Goal: Information Seeking & Learning: Learn about a topic

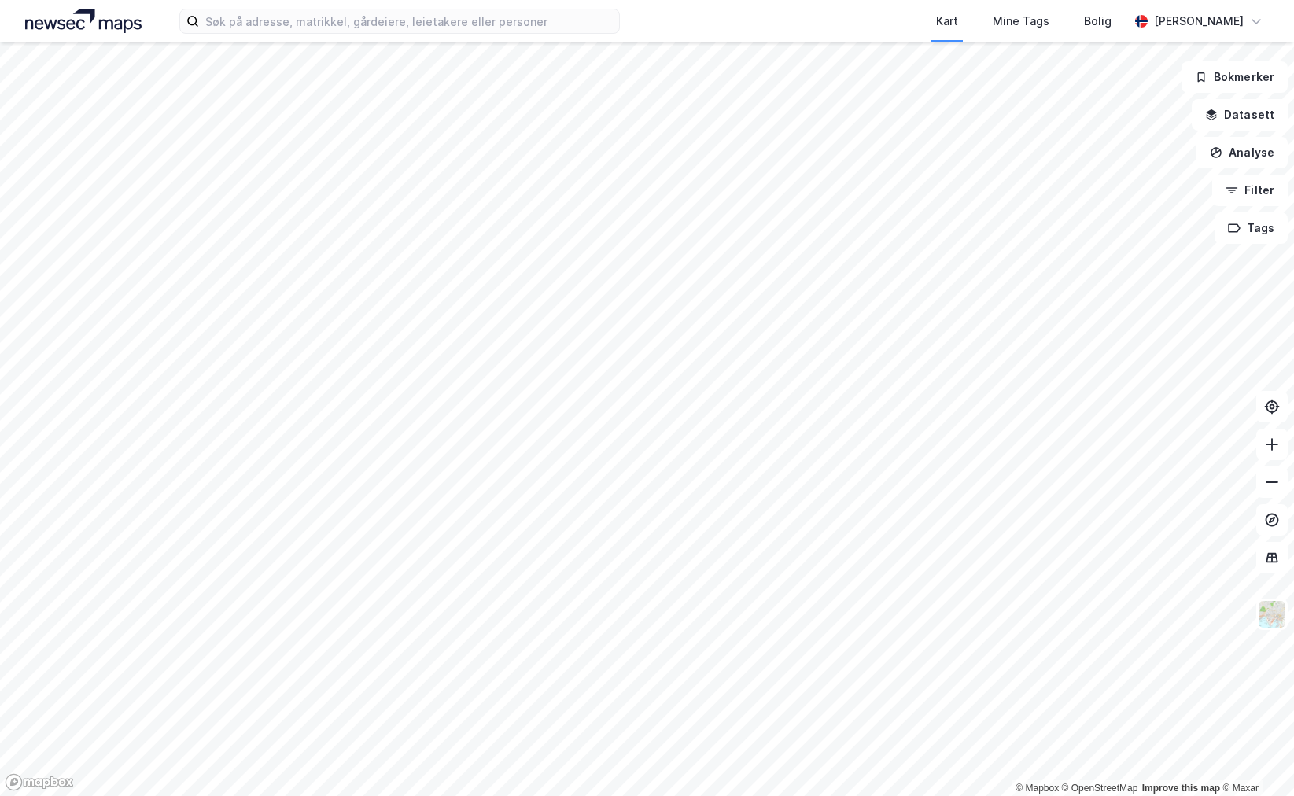
click at [259, 37] on div "Kart Mine Tags [PERSON_NAME]" at bounding box center [647, 21] width 1294 height 42
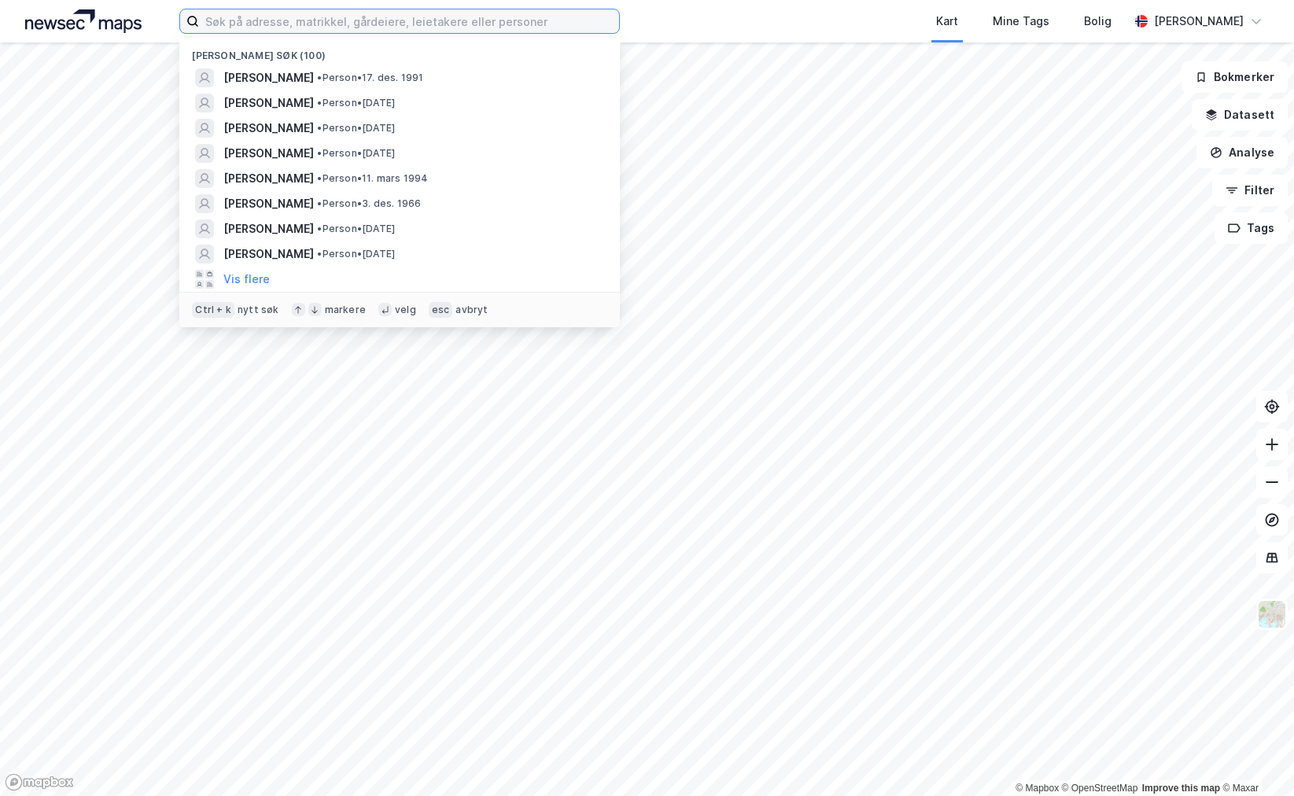
click at [261, 30] on input at bounding box center [409, 21] width 420 height 24
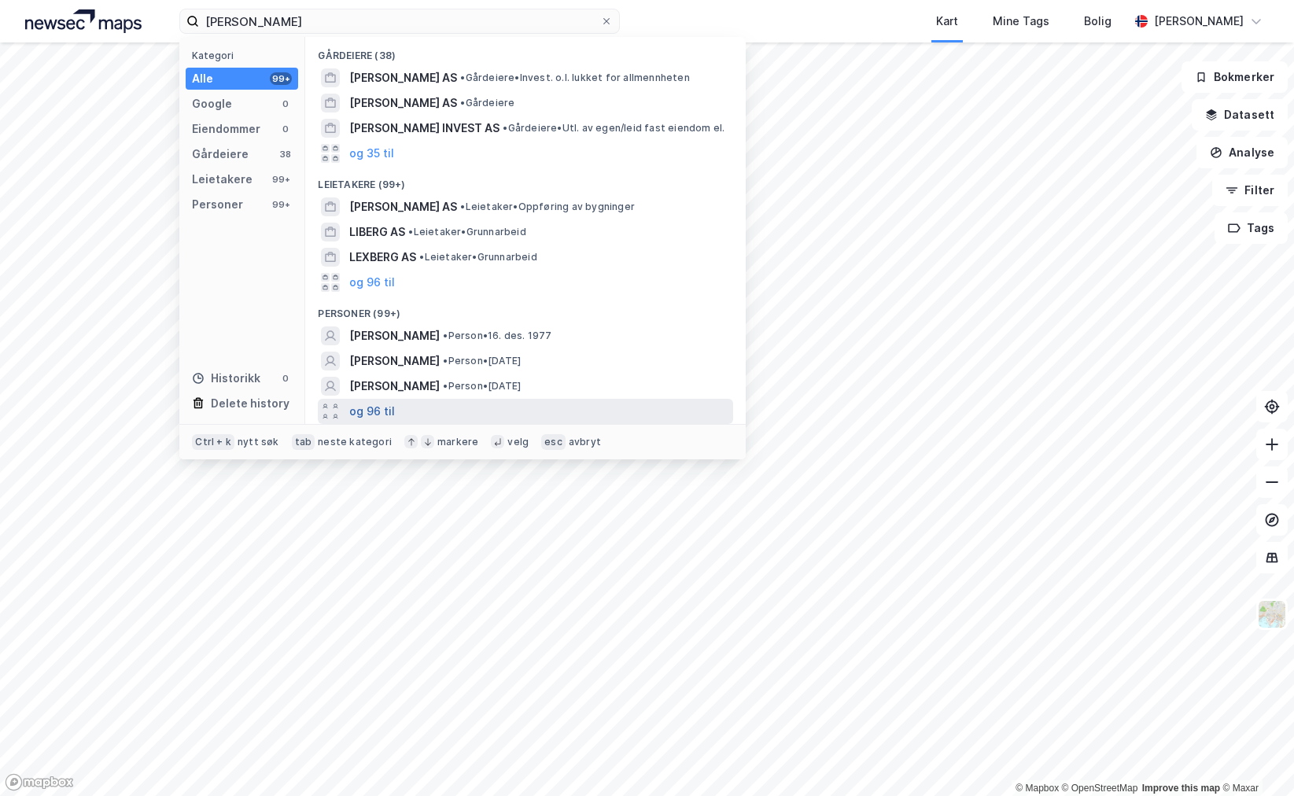
click at [366, 405] on button "og 96 til" at bounding box center [372, 411] width 46 height 19
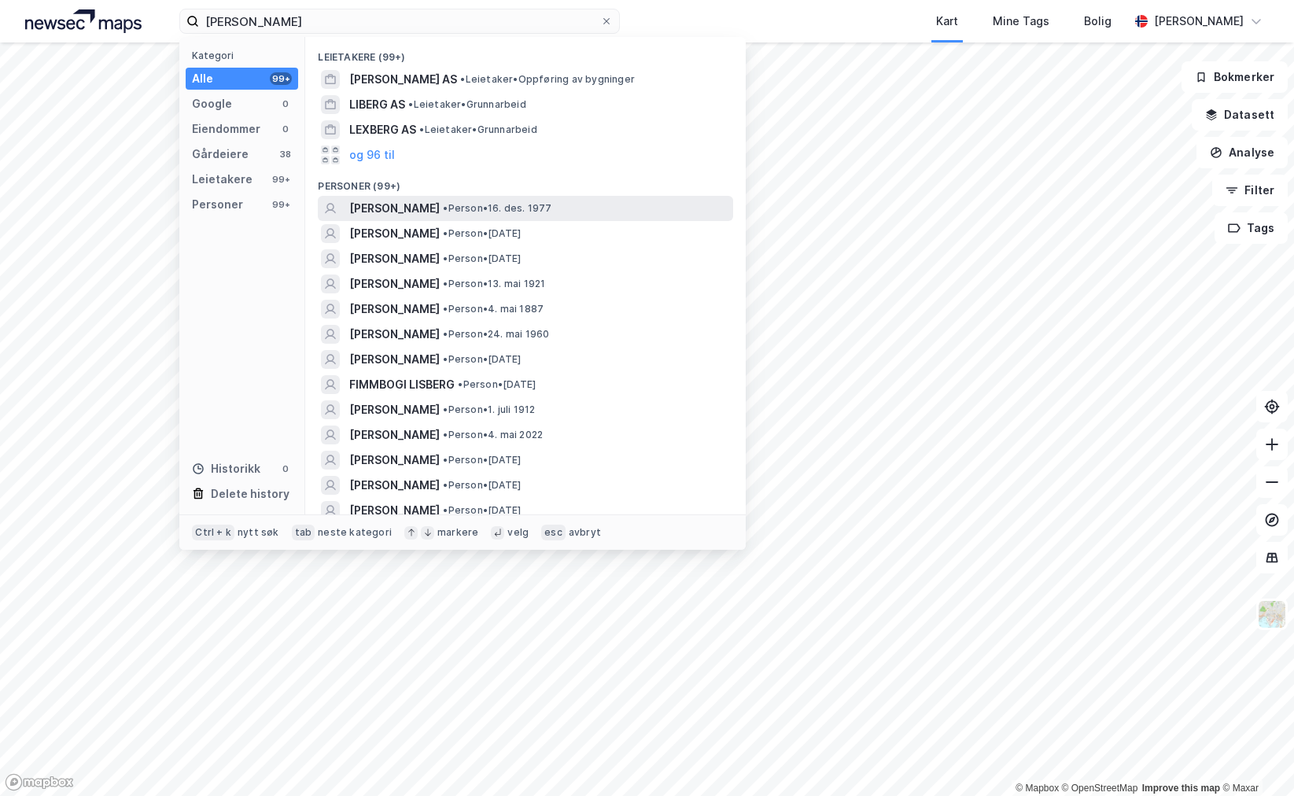
scroll to position [157, 0]
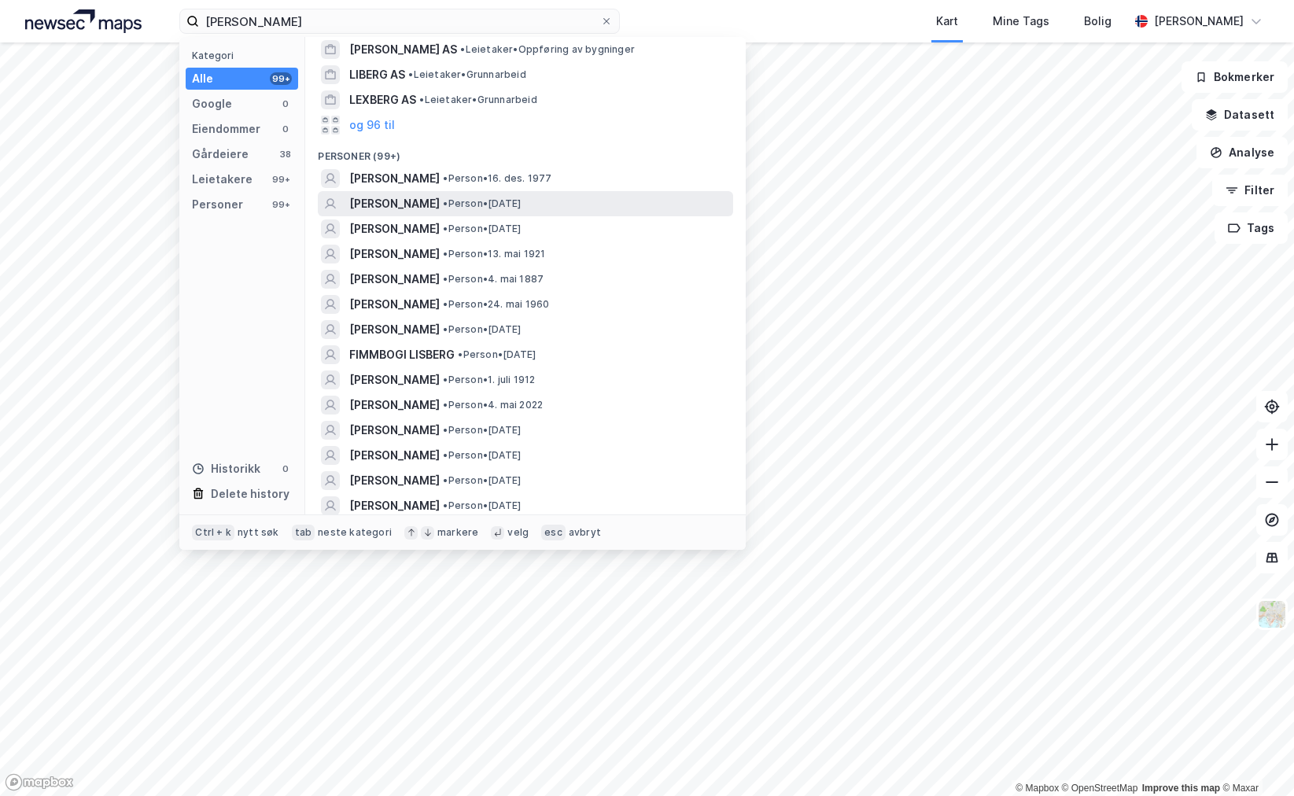
click at [440, 212] on span "[PERSON_NAME]" at bounding box center [394, 203] width 90 height 19
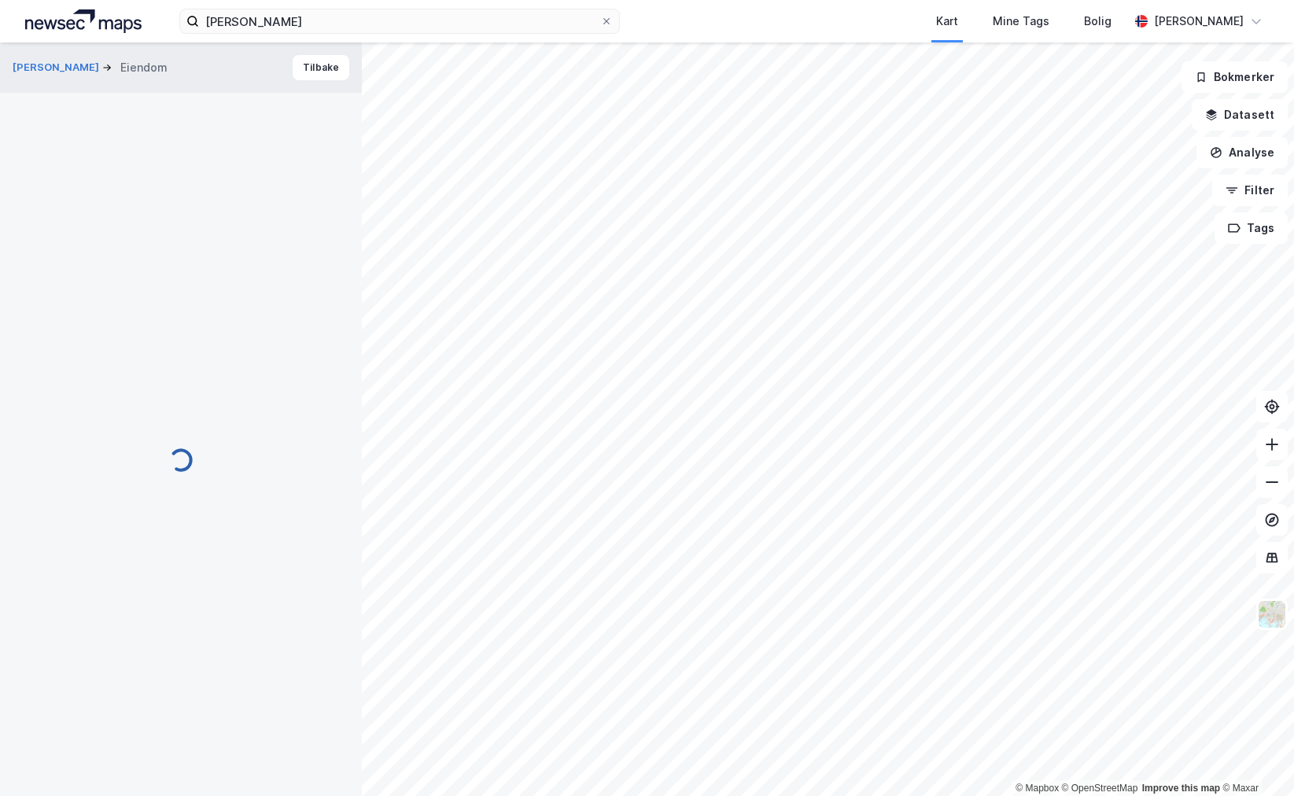
scroll to position [33, 0]
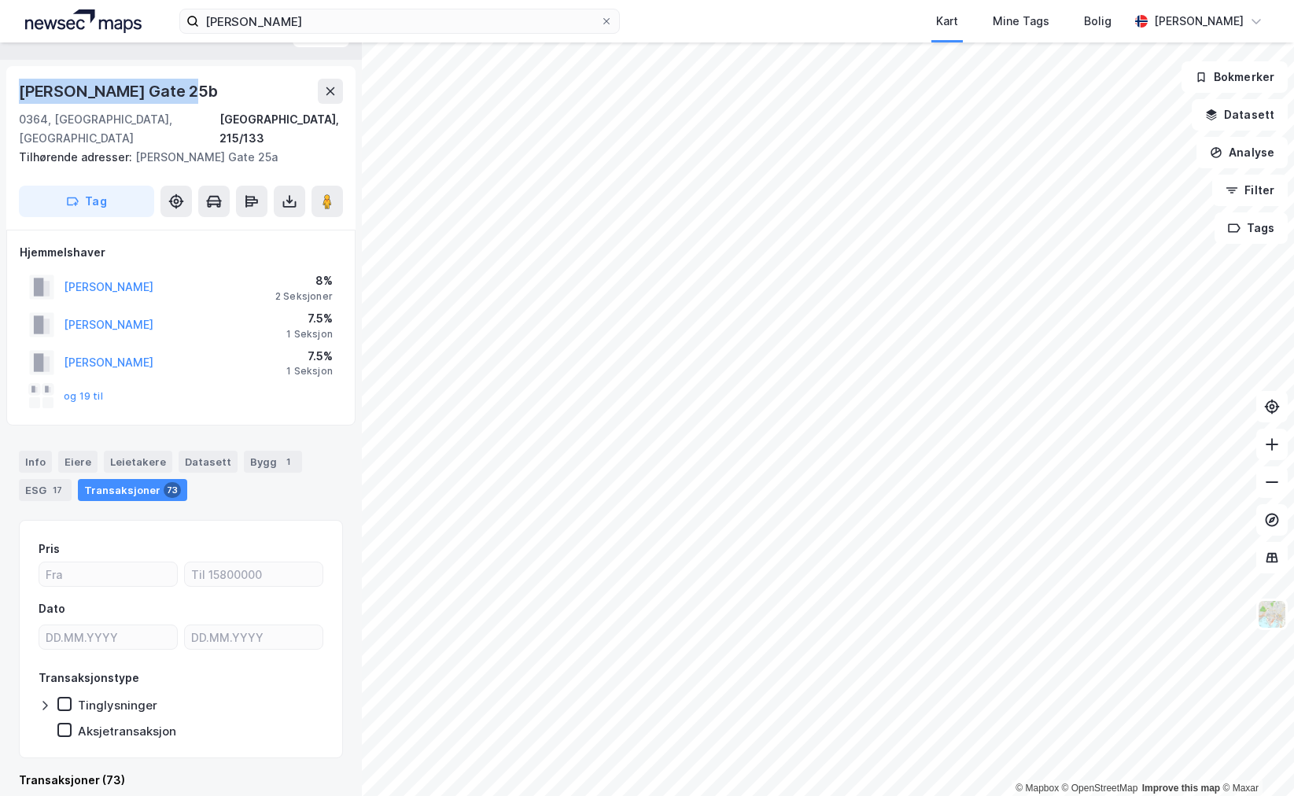
drag, startPoint x: 187, startPoint y: 93, endPoint x: 2, endPoint y: 101, distance: 185.0
click at [2, 101] on div "[PERSON_NAME] Eiendom Tilbake Jacob [STREET_ADDRESS], 215/133 Tilhørende adress…" at bounding box center [181, 418] width 362 height 753
copy div "[PERSON_NAME] Gate 25b"
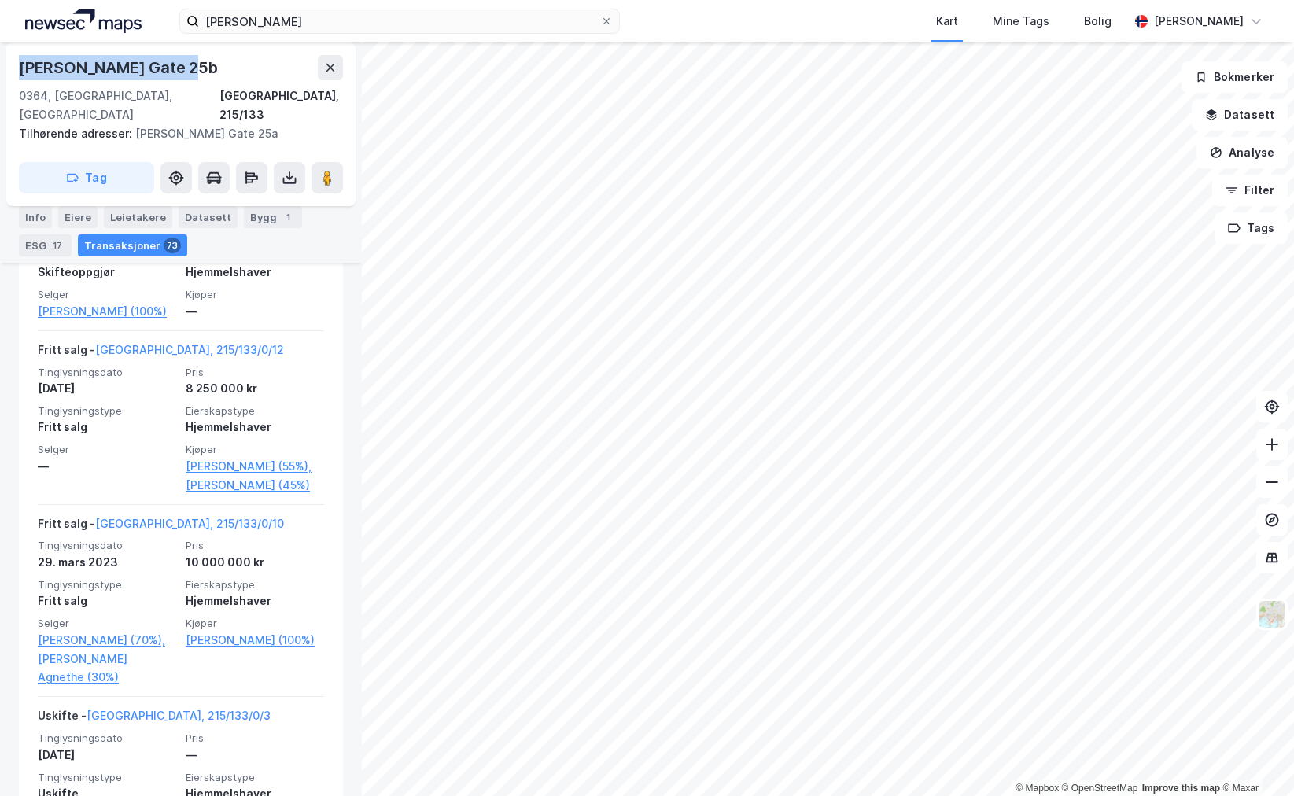
scroll to position [1291, 0]
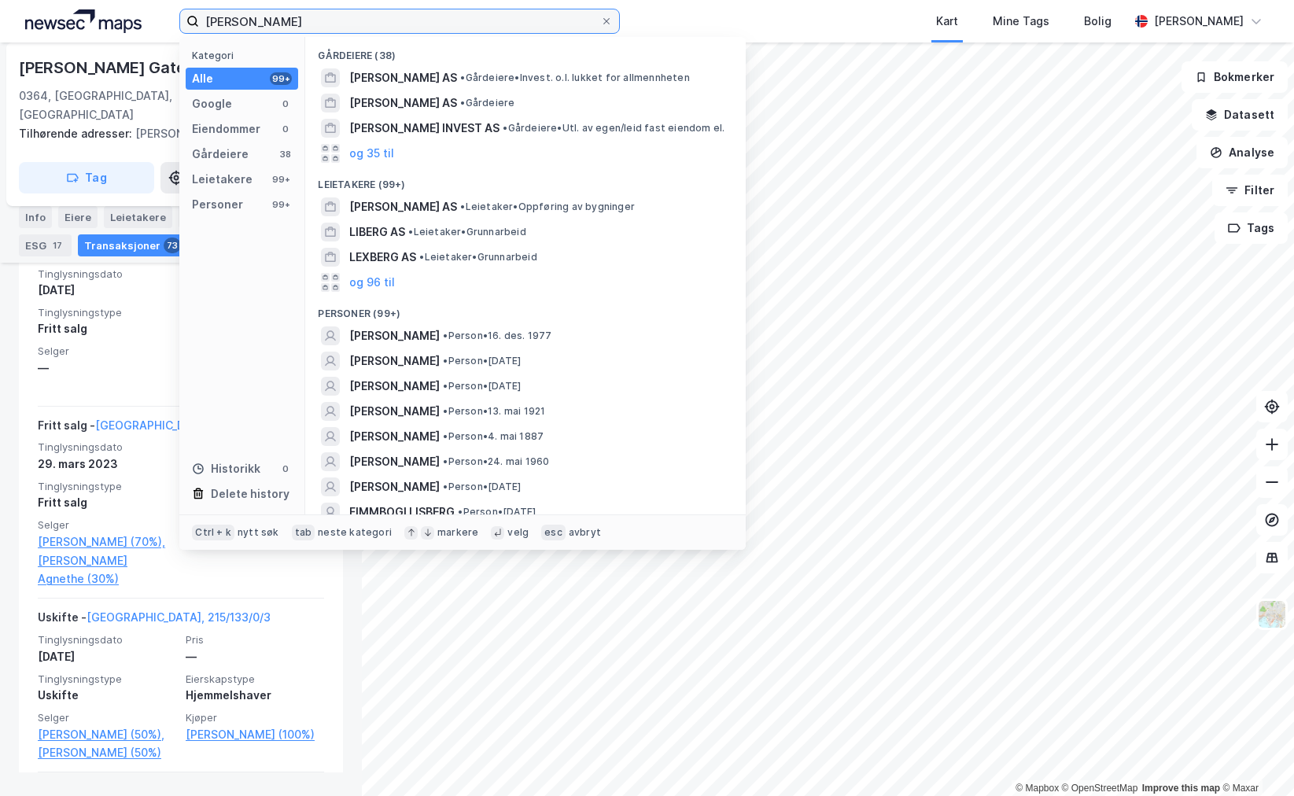
drag, startPoint x: 256, startPoint y: 25, endPoint x: 160, endPoint y: 24, distance: 95.2
click at [160, 24] on div "[PERSON_NAME] Kategori Alle 99+ Google 0 Eiendommer 0 Gårdeiere 38 Leietakere 9…" at bounding box center [647, 21] width 1294 height 42
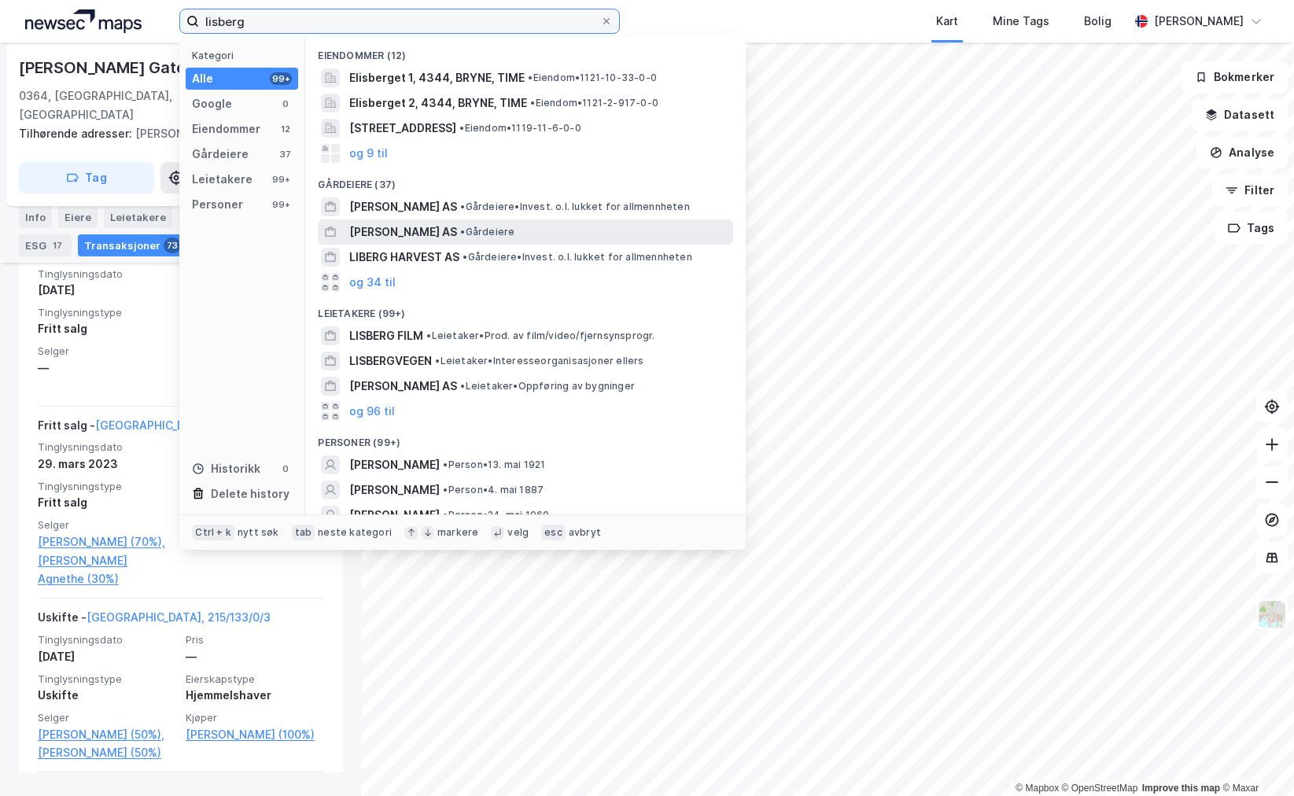
scroll to position [236, 0]
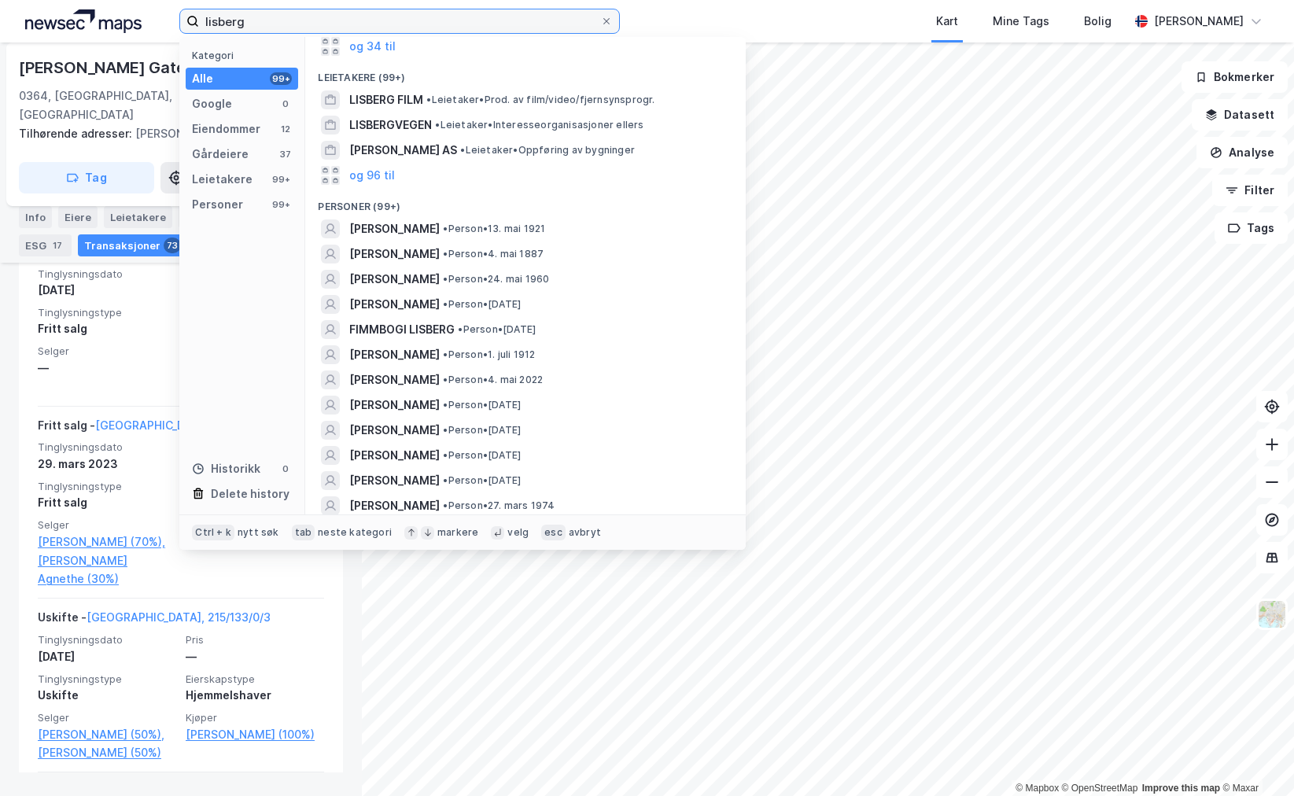
click at [217, 26] on input "lisberg" at bounding box center [399, 21] width 401 height 24
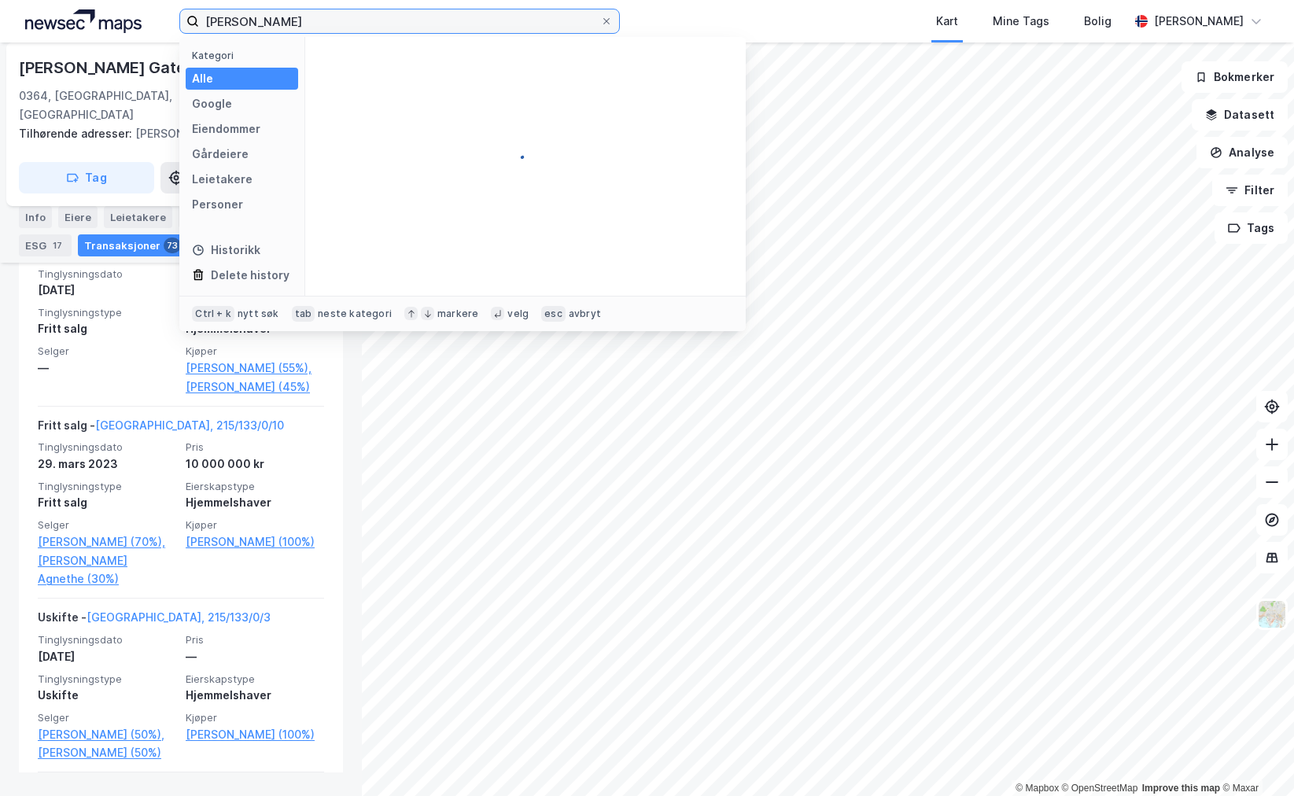
type input "[PERSON_NAME]"
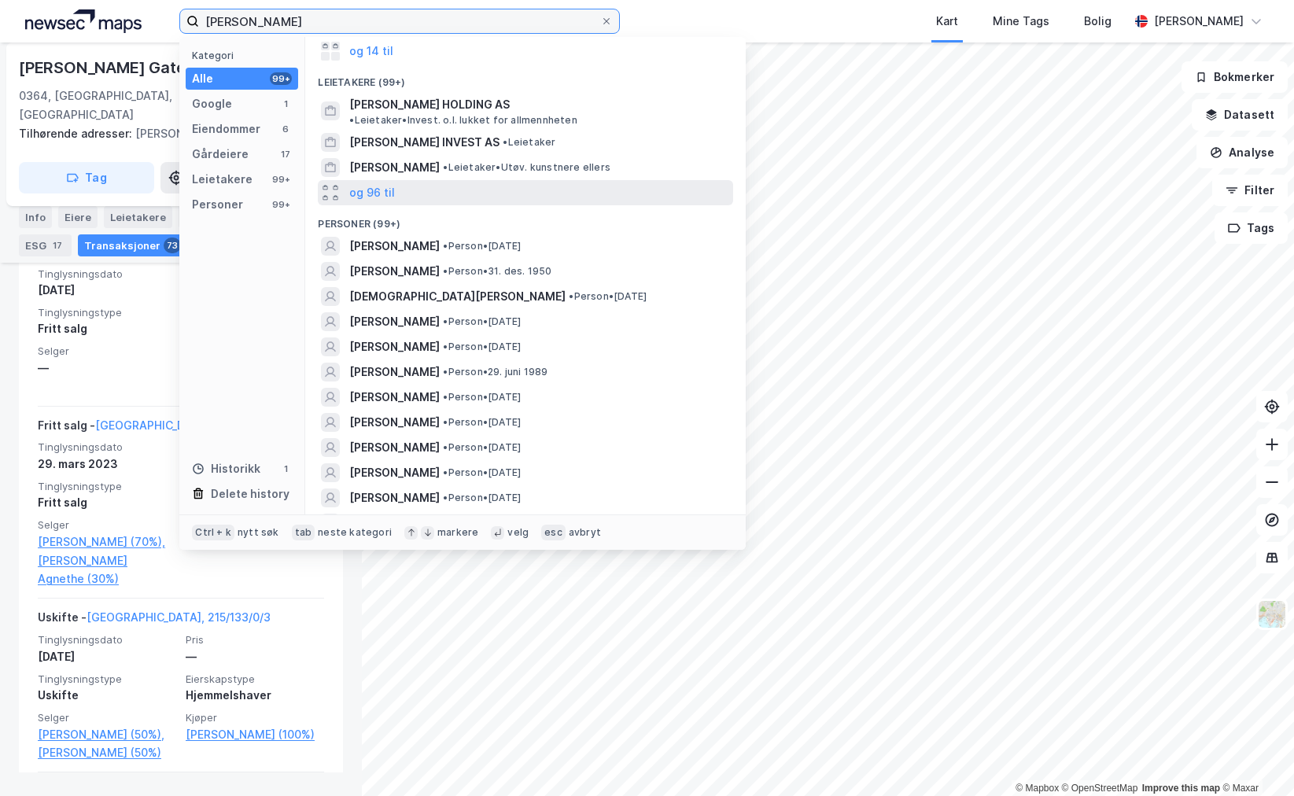
scroll to position [315, 0]
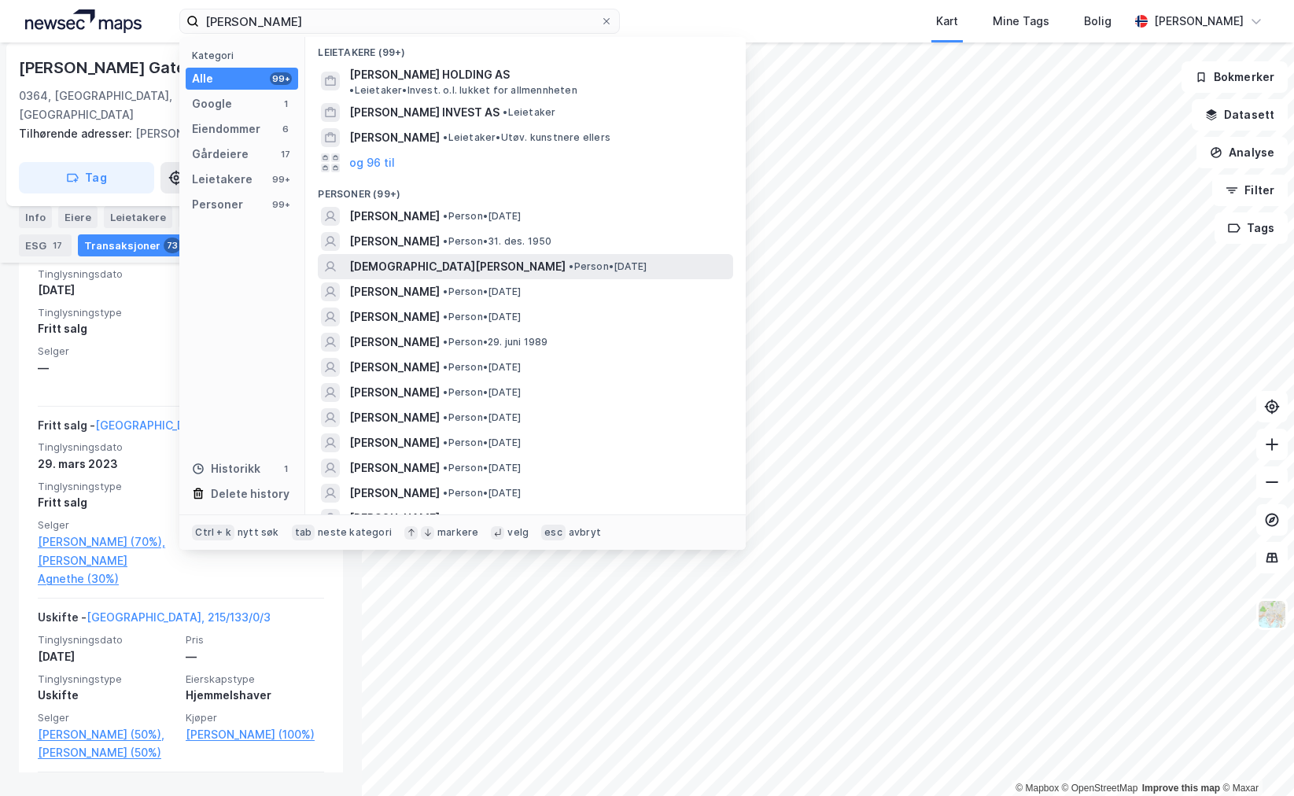
click at [432, 264] on div "[DEMOGRAPHIC_DATA][PERSON_NAME] • Person • [DATE]" at bounding box center [525, 266] width 415 height 25
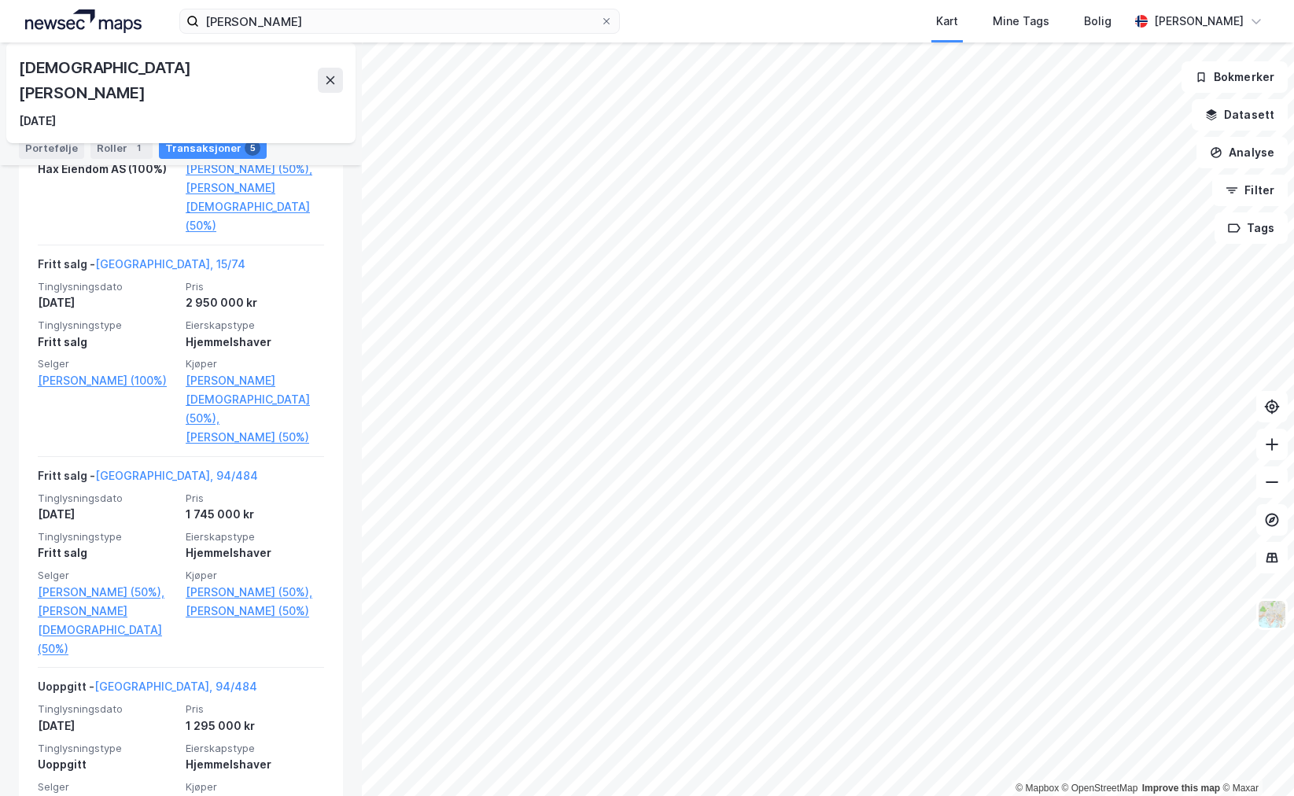
scroll to position [728, 0]
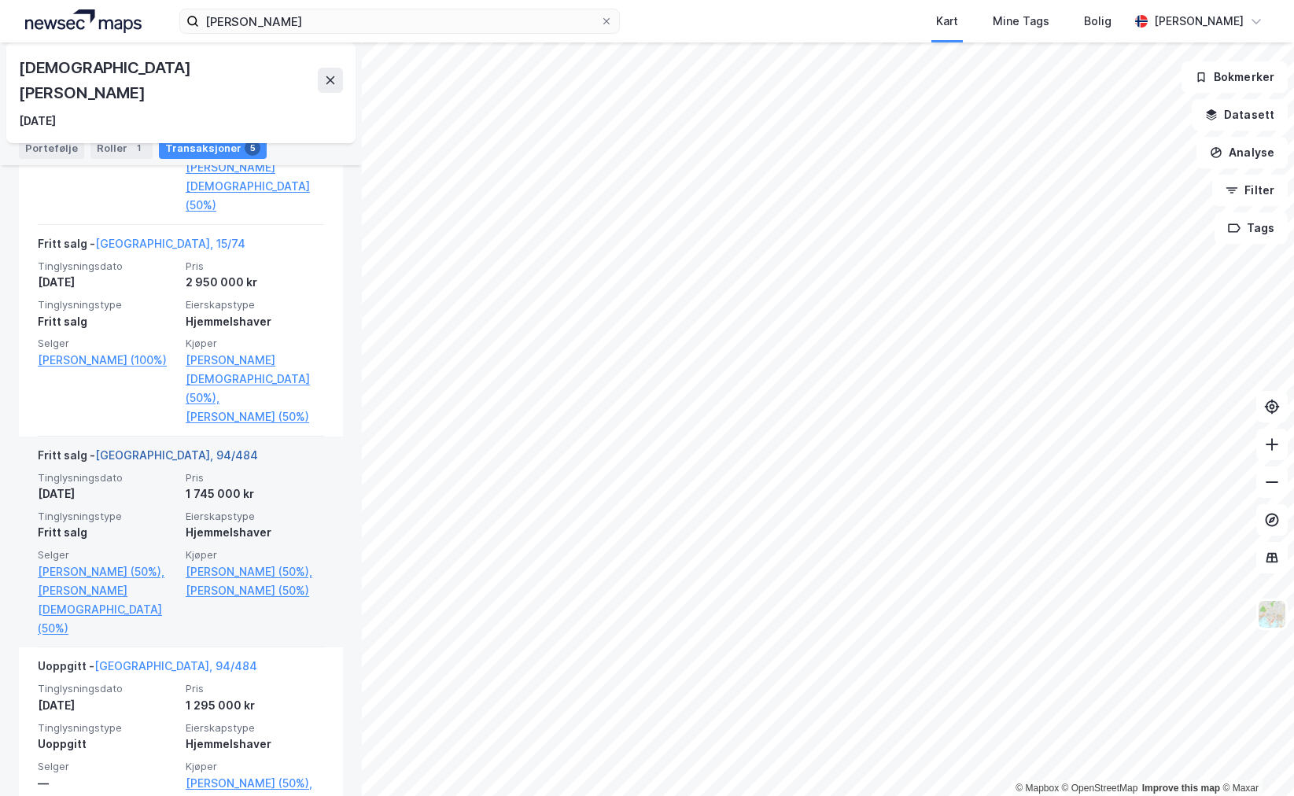
click at [157, 448] on link "[GEOGRAPHIC_DATA], 94/484" at bounding box center [176, 454] width 163 height 13
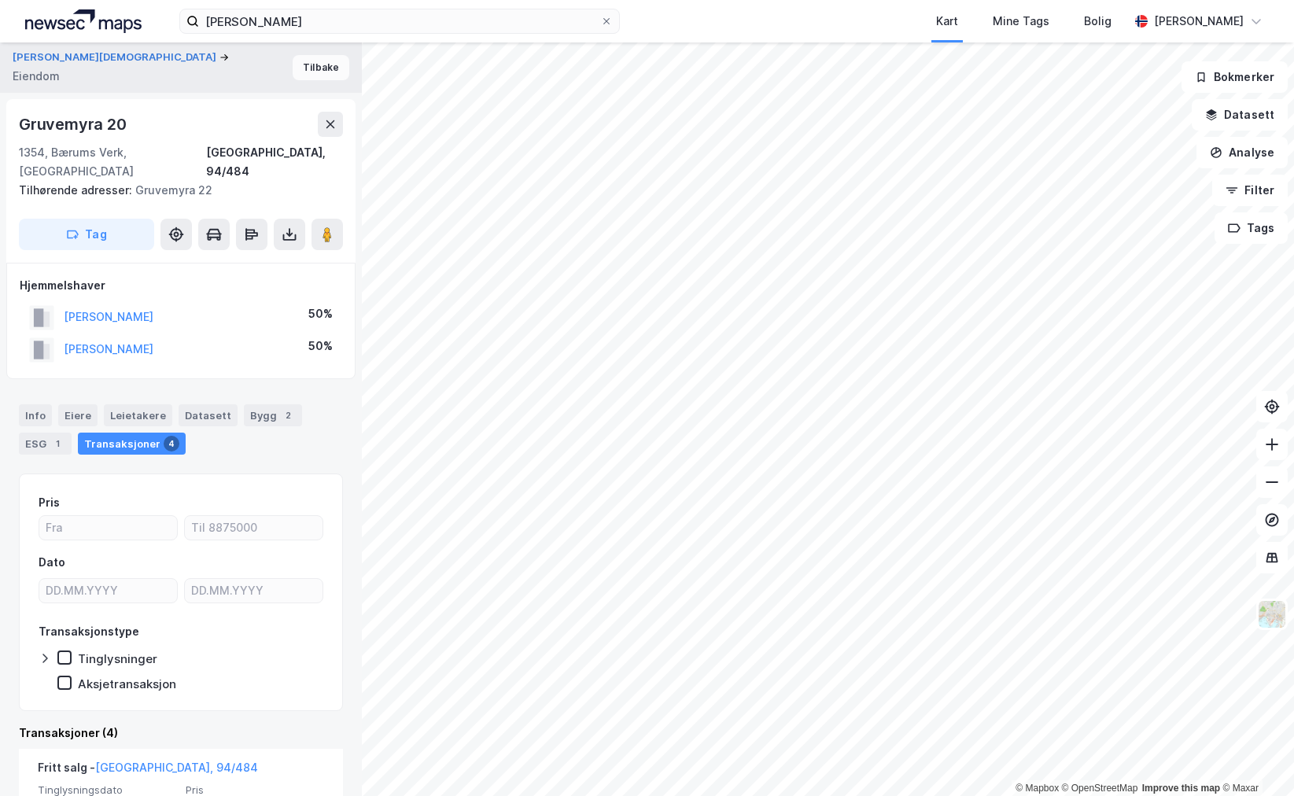
click at [313, 72] on button "Tilbake" at bounding box center [321, 67] width 57 height 25
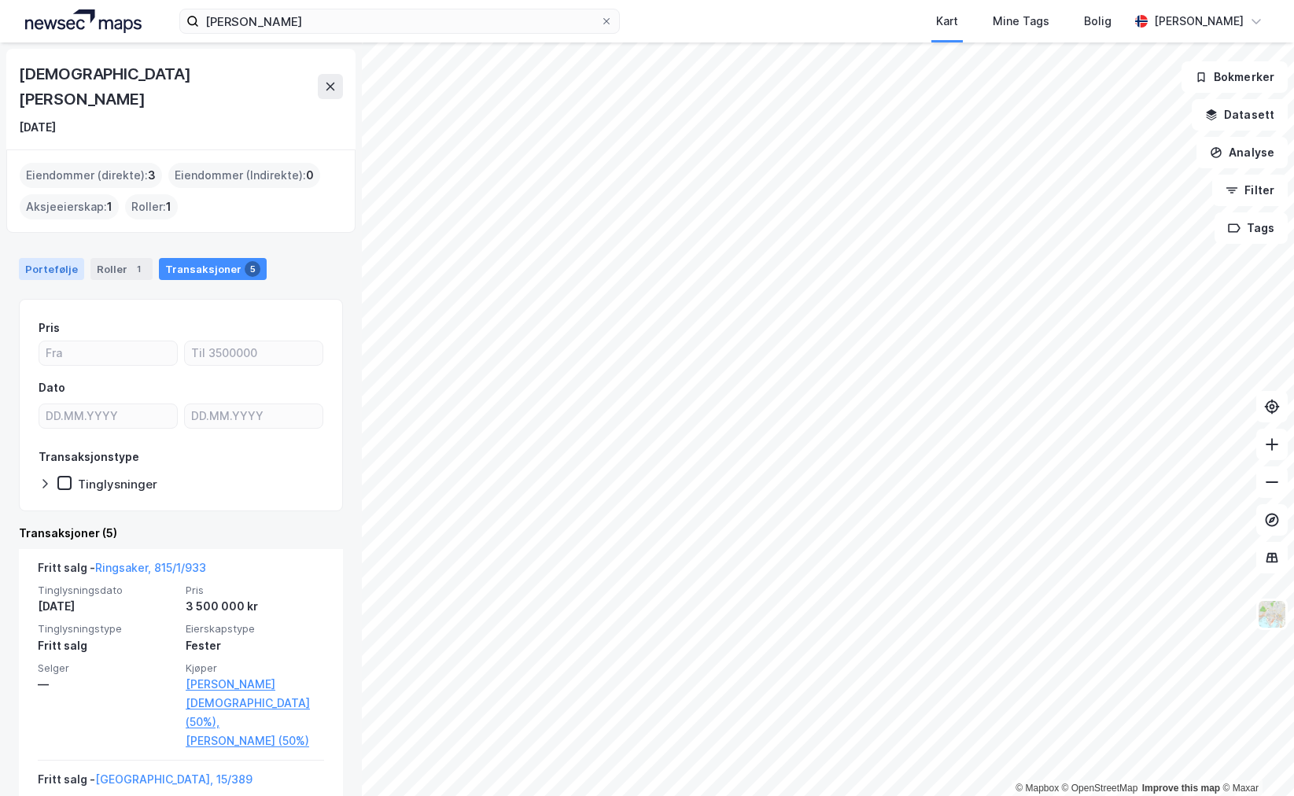
click at [39, 258] on div "Portefølje" at bounding box center [51, 269] width 65 height 22
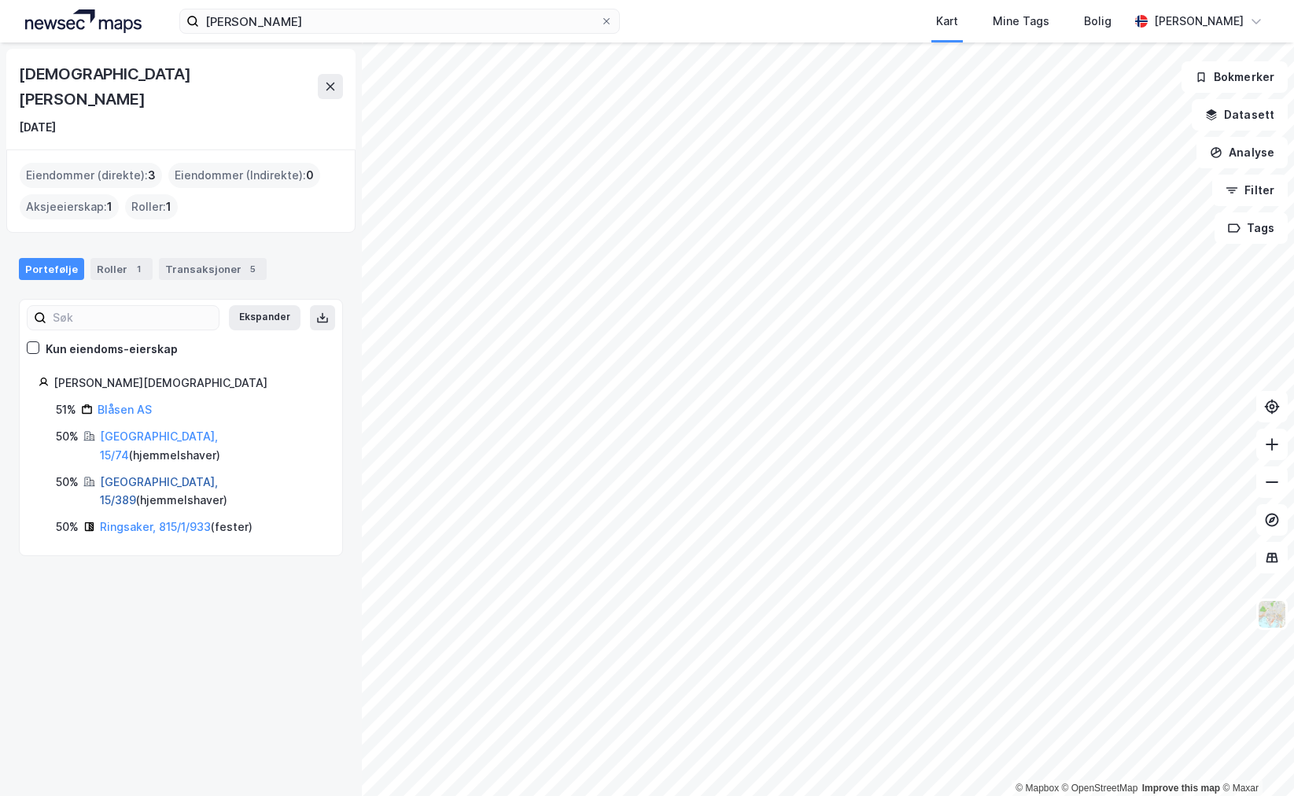
click at [143, 475] on link "[GEOGRAPHIC_DATA], 15/389" at bounding box center [159, 491] width 118 height 32
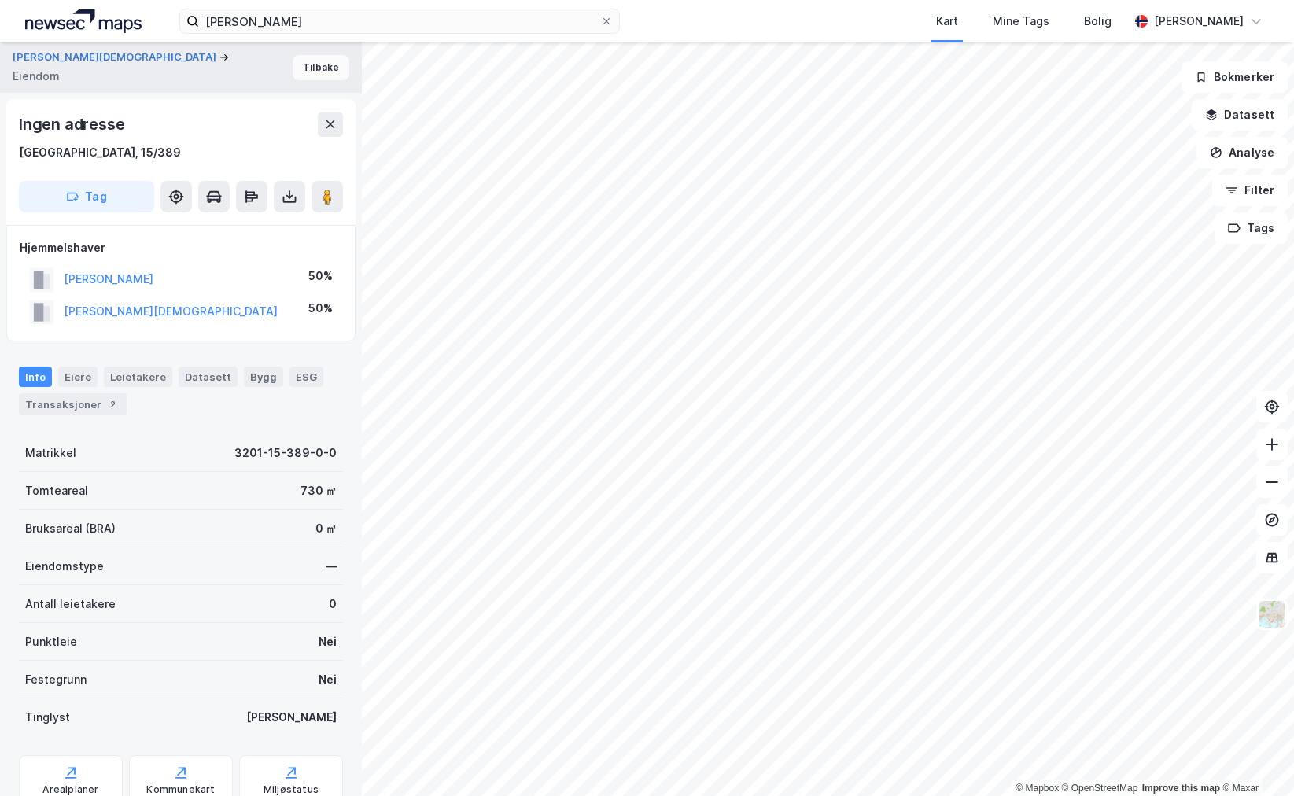
click at [293, 63] on button "Tilbake" at bounding box center [321, 67] width 57 height 25
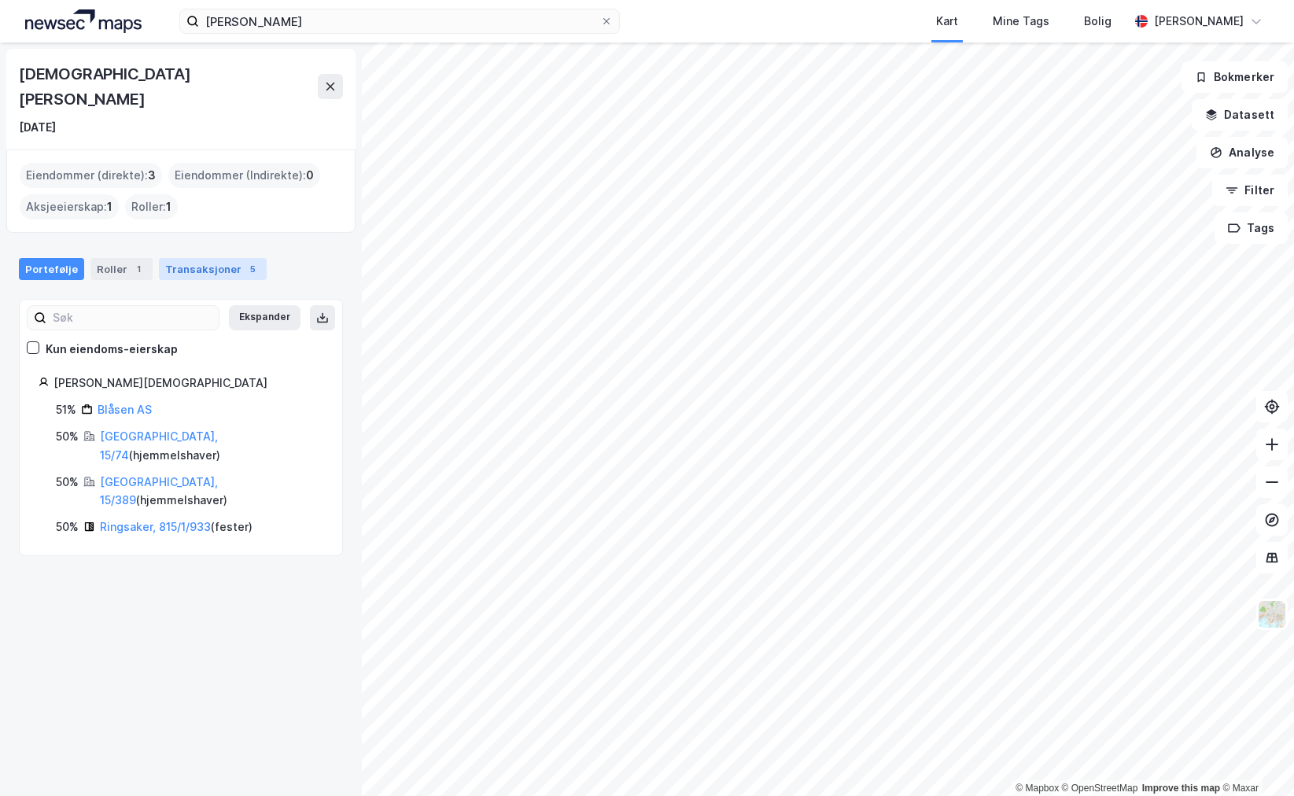
click at [195, 258] on div "Transaksjoner 5" at bounding box center [213, 269] width 108 height 22
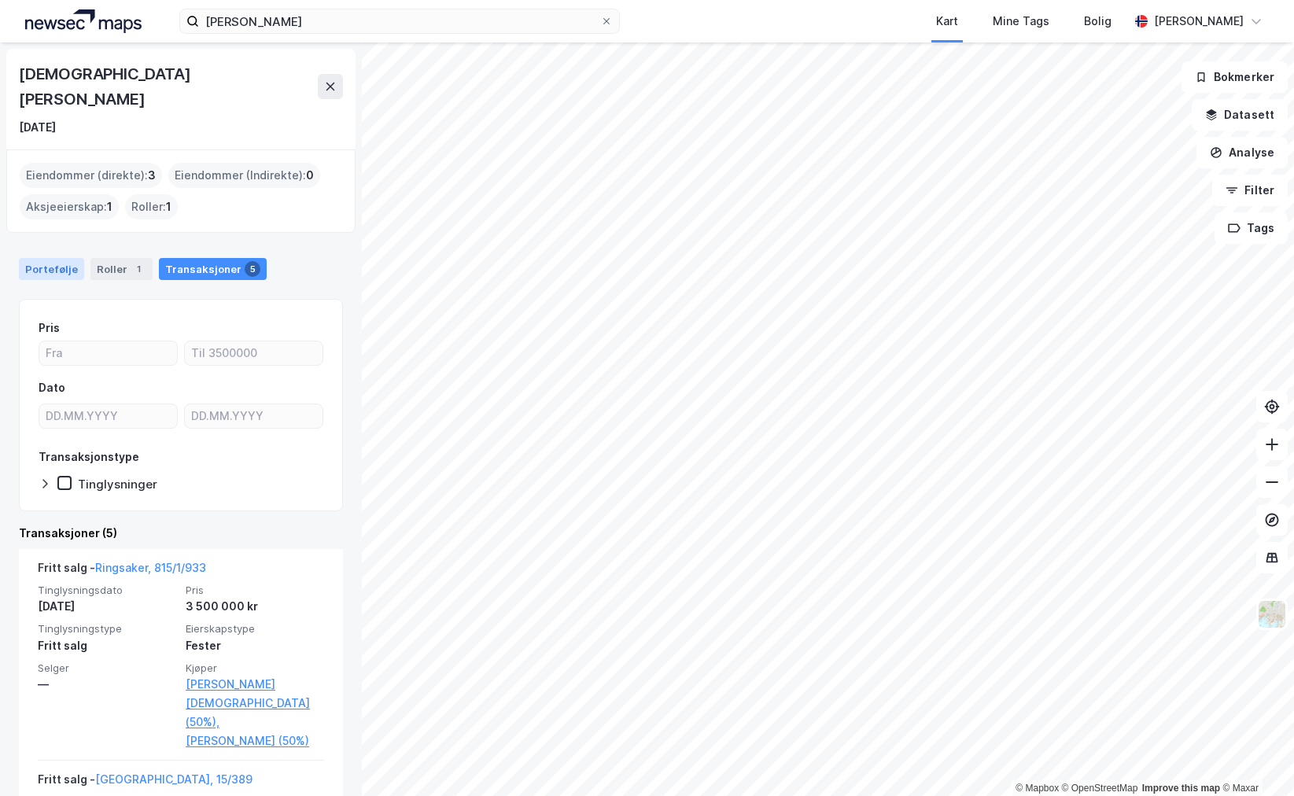
click at [53, 258] on div "Portefølje" at bounding box center [51, 269] width 65 height 22
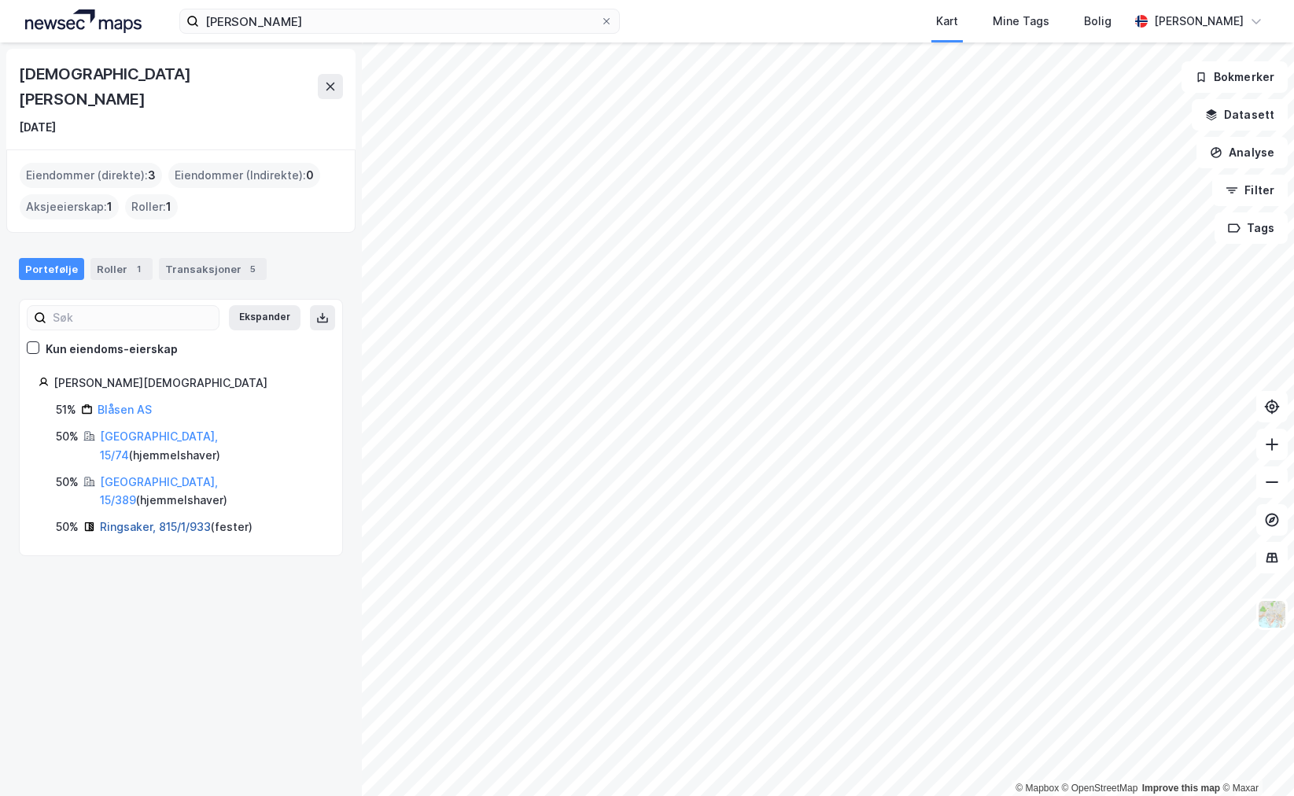
click at [123, 520] on link "Ringsaker, 815/1/933" at bounding box center [155, 526] width 111 height 13
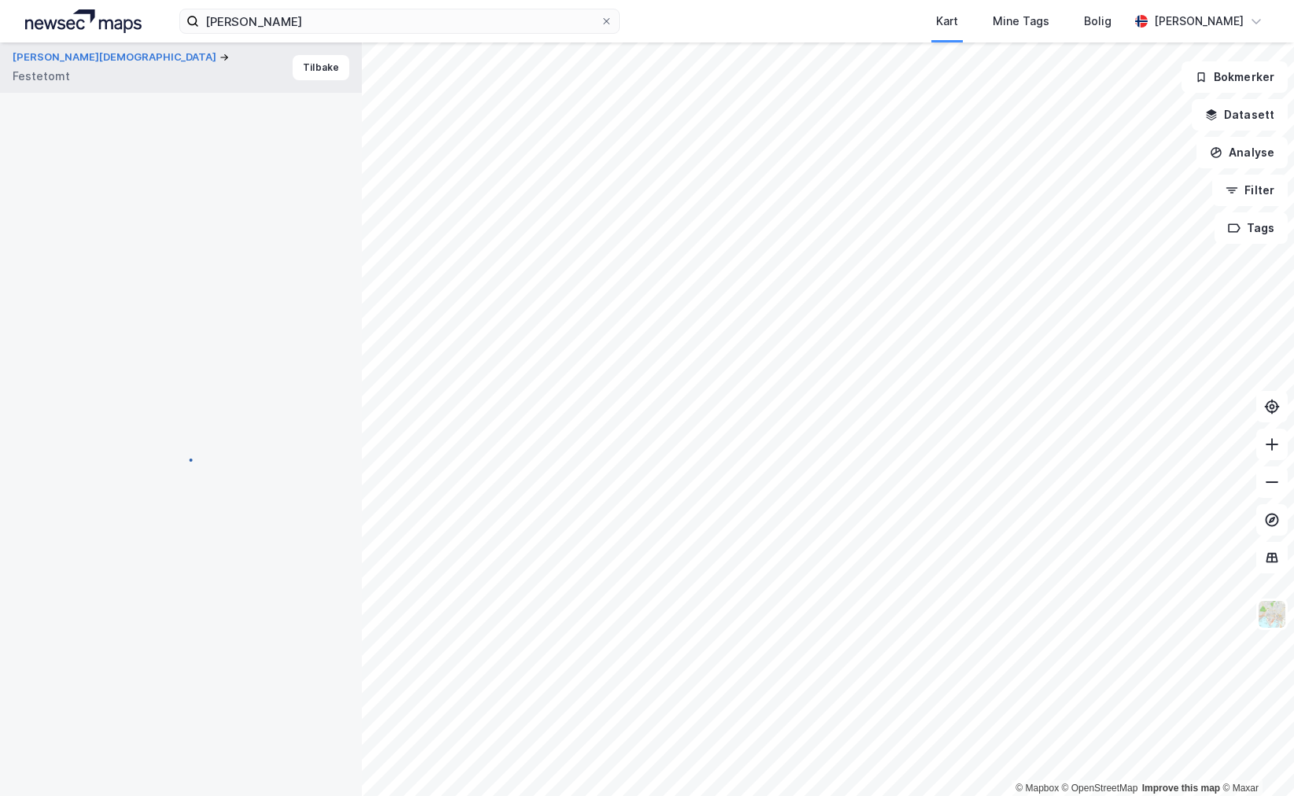
scroll to position [1, 0]
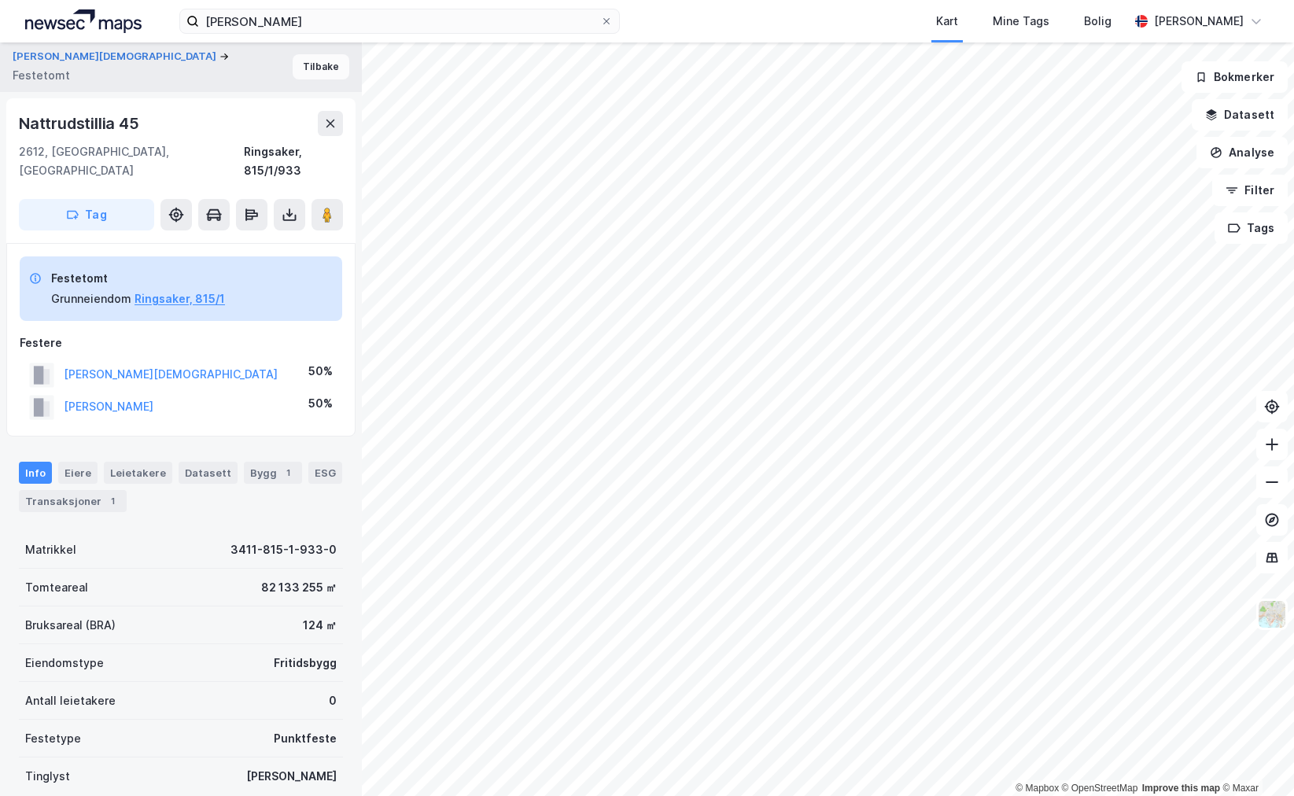
click at [310, 54] on button "Tilbake" at bounding box center [321, 66] width 57 height 25
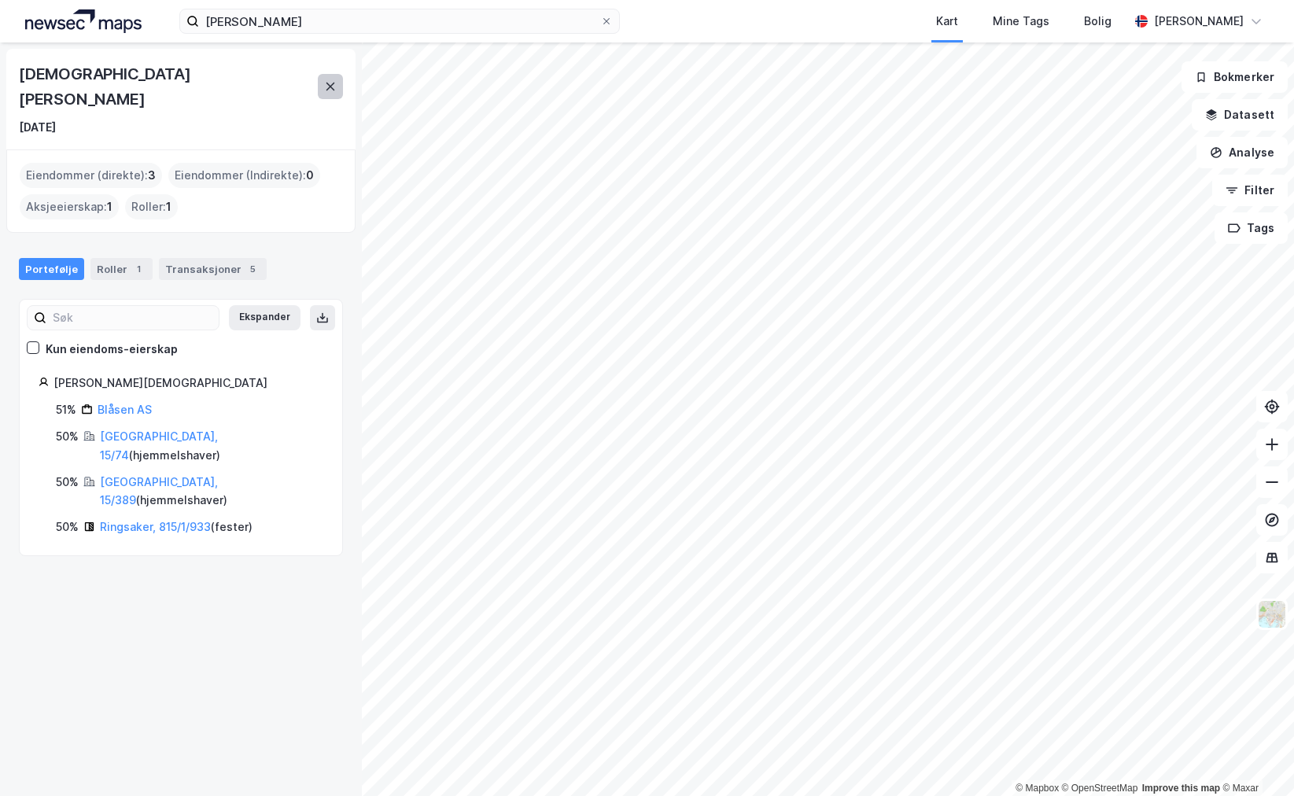
click at [327, 83] on icon at bounding box center [330, 87] width 9 height 8
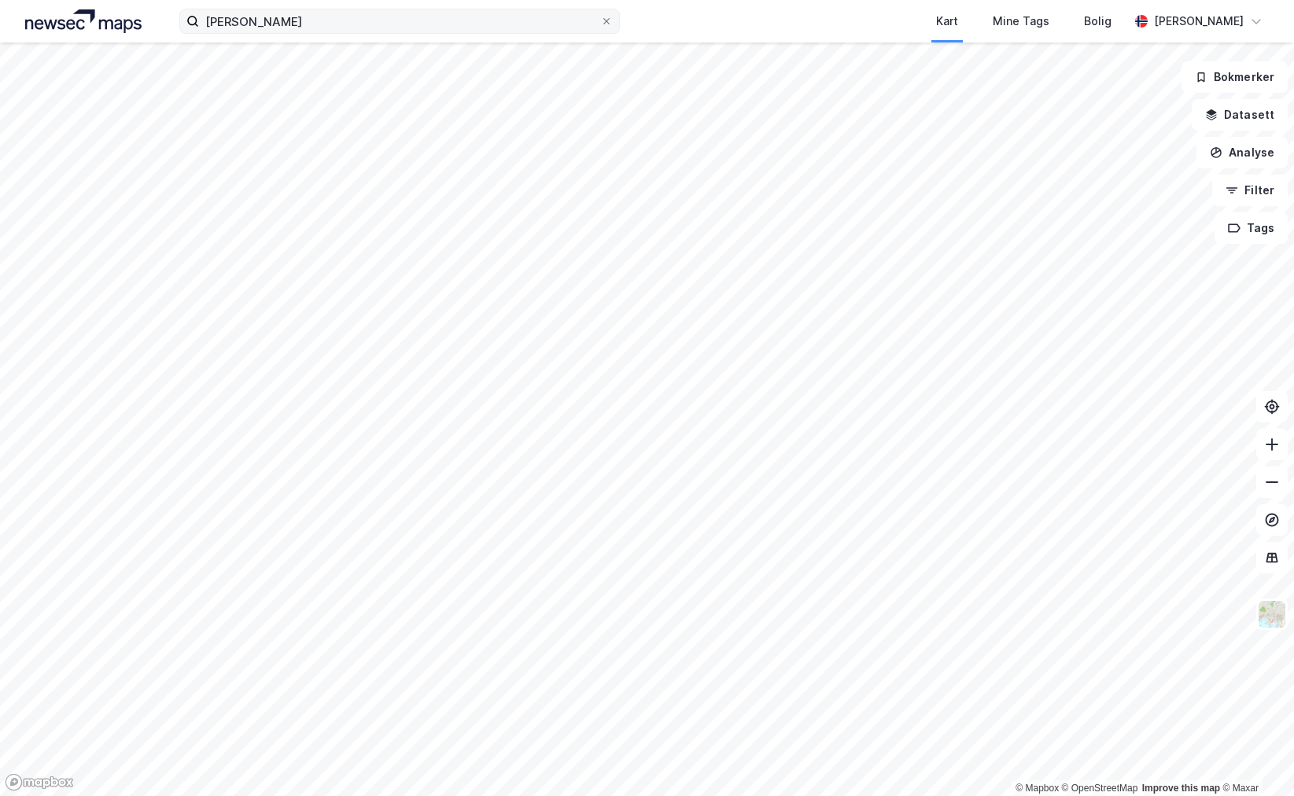
click at [608, 29] on label "[PERSON_NAME]" at bounding box center [399, 21] width 440 height 25
click at [600, 29] on input "[PERSON_NAME]" at bounding box center [399, 21] width 401 height 24
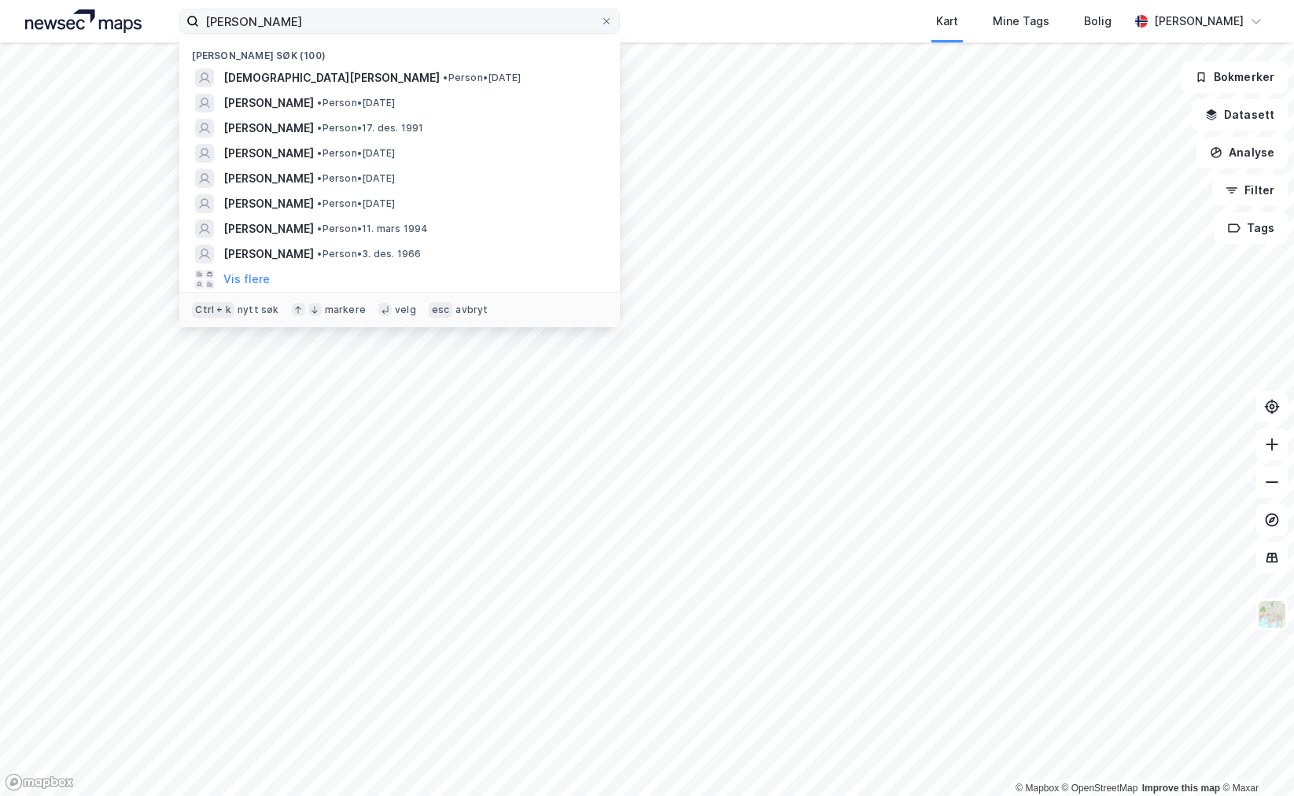
click at [607, 12] on label "[PERSON_NAME]" at bounding box center [399, 21] width 440 height 25
click at [600, 12] on input "[PERSON_NAME]" at bounding box center [399, 21] width 401 height 24
click at [604, 19] on icon at bounding box center [606, 21] width 6 height 6
click at [600, 19] on input "[PERSON_NAME]" at bounding box center [399, 21] width 401 height 24
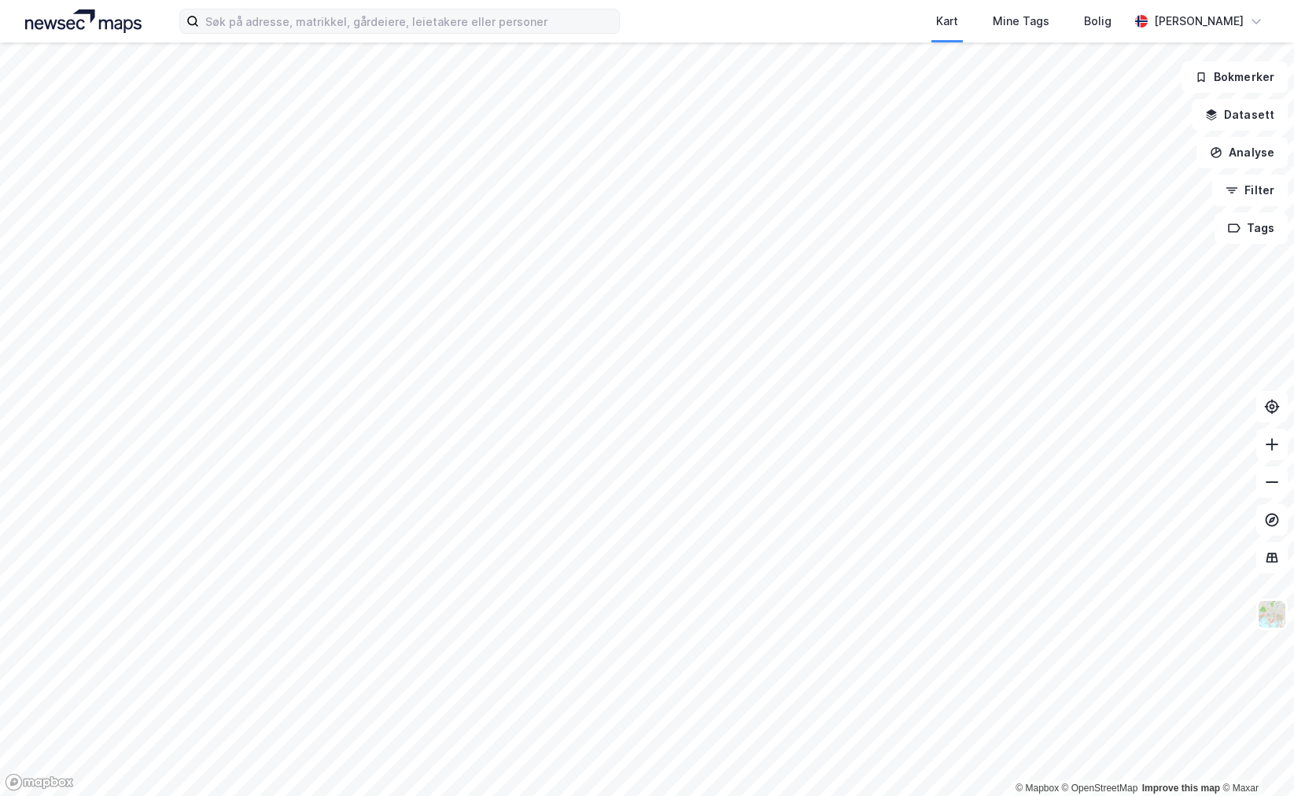
click at [702, 19] on div "Kart Mine Tags Bolig" at bounding box center [911, 21] width 433 height 42
click at [273, 26] on input at bounding box center [409, 21] width 420 height 24
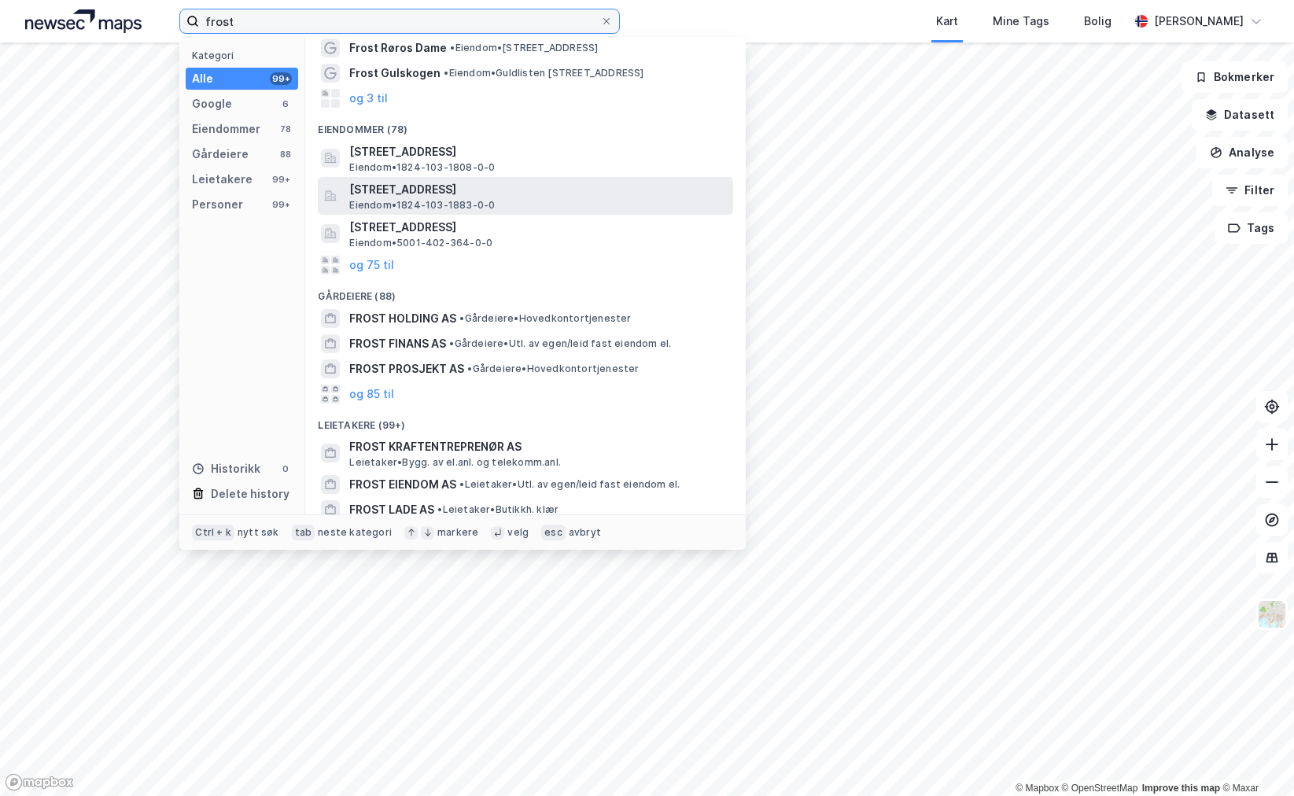
scroll to position [79, 0]
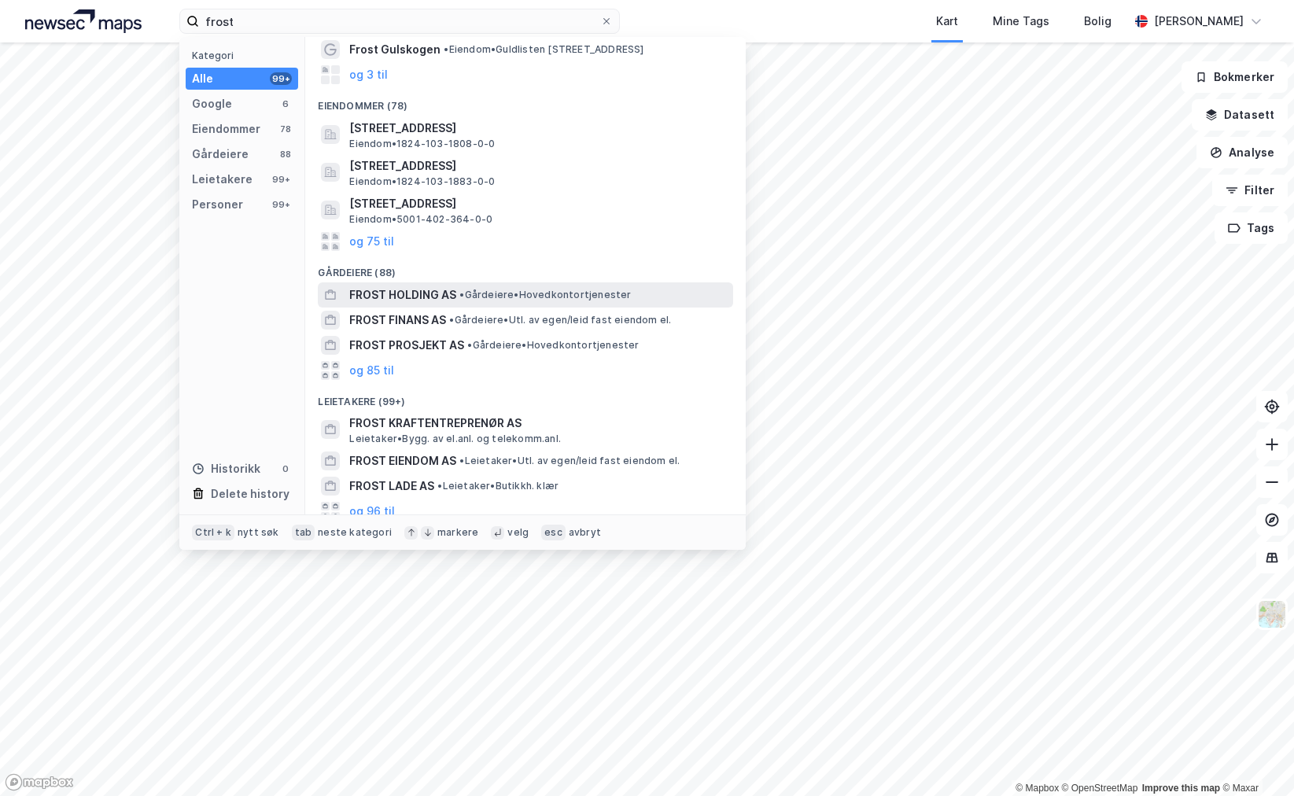
click at [424, 287] on span "FROST HOLDING AS" at bounding box center [402, 294] width 107 height 19
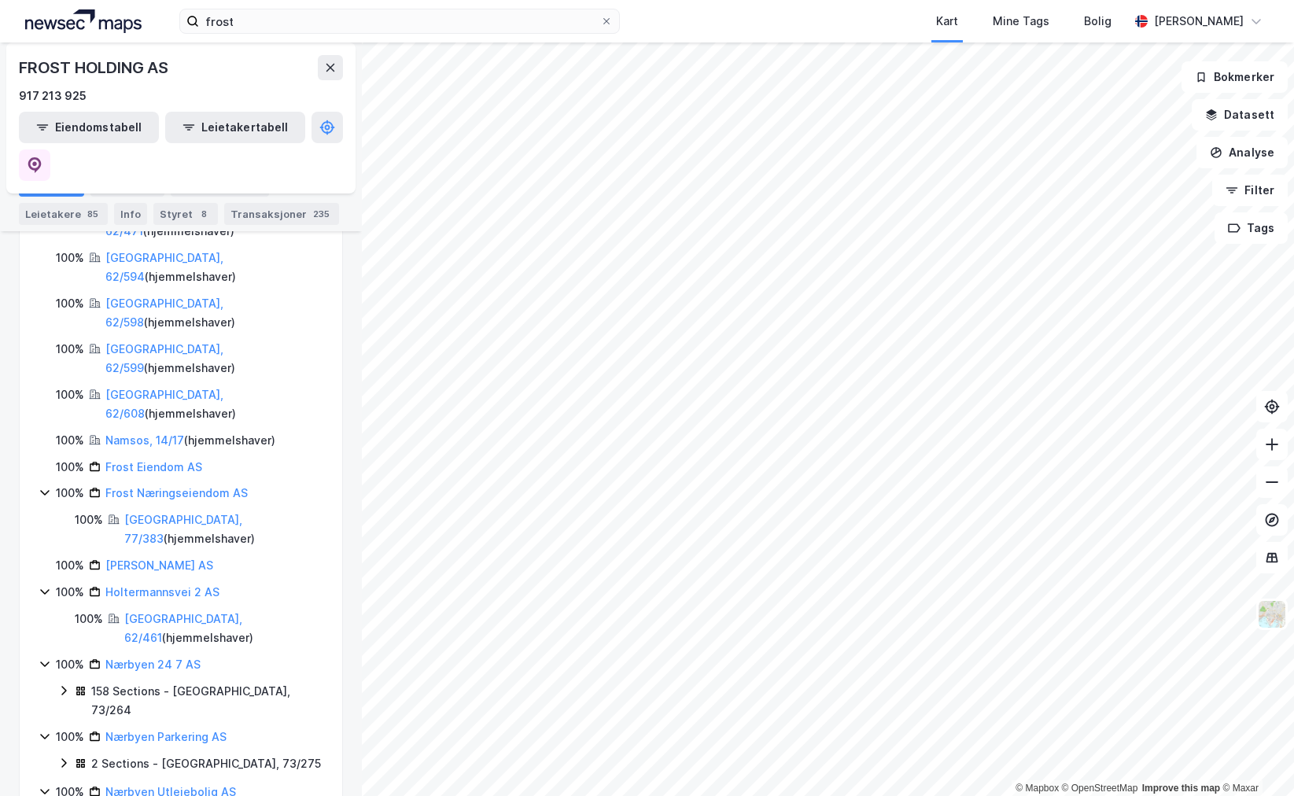
scroll to position [893, 0]
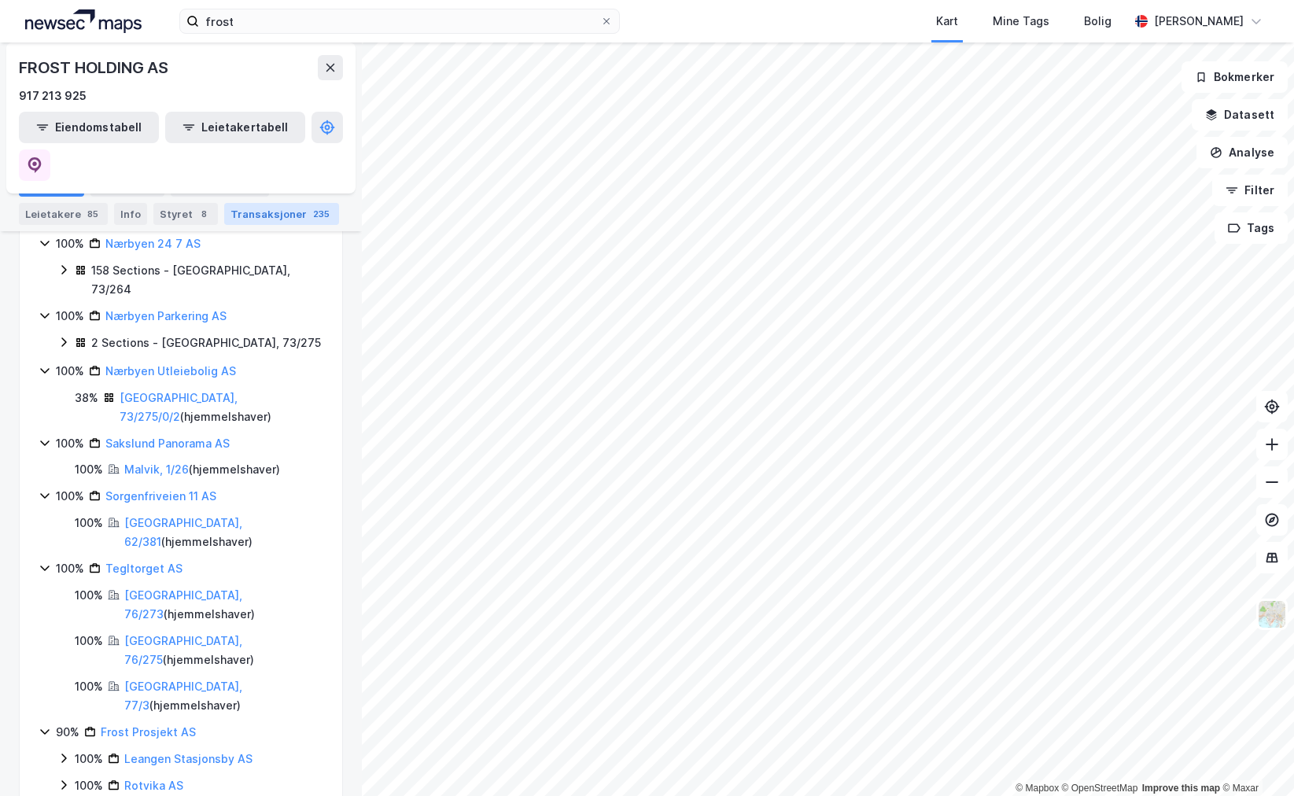
click at [260, 212] on div "Transaksjoner 235" at bounding box center [281, 214] width 115 height 22
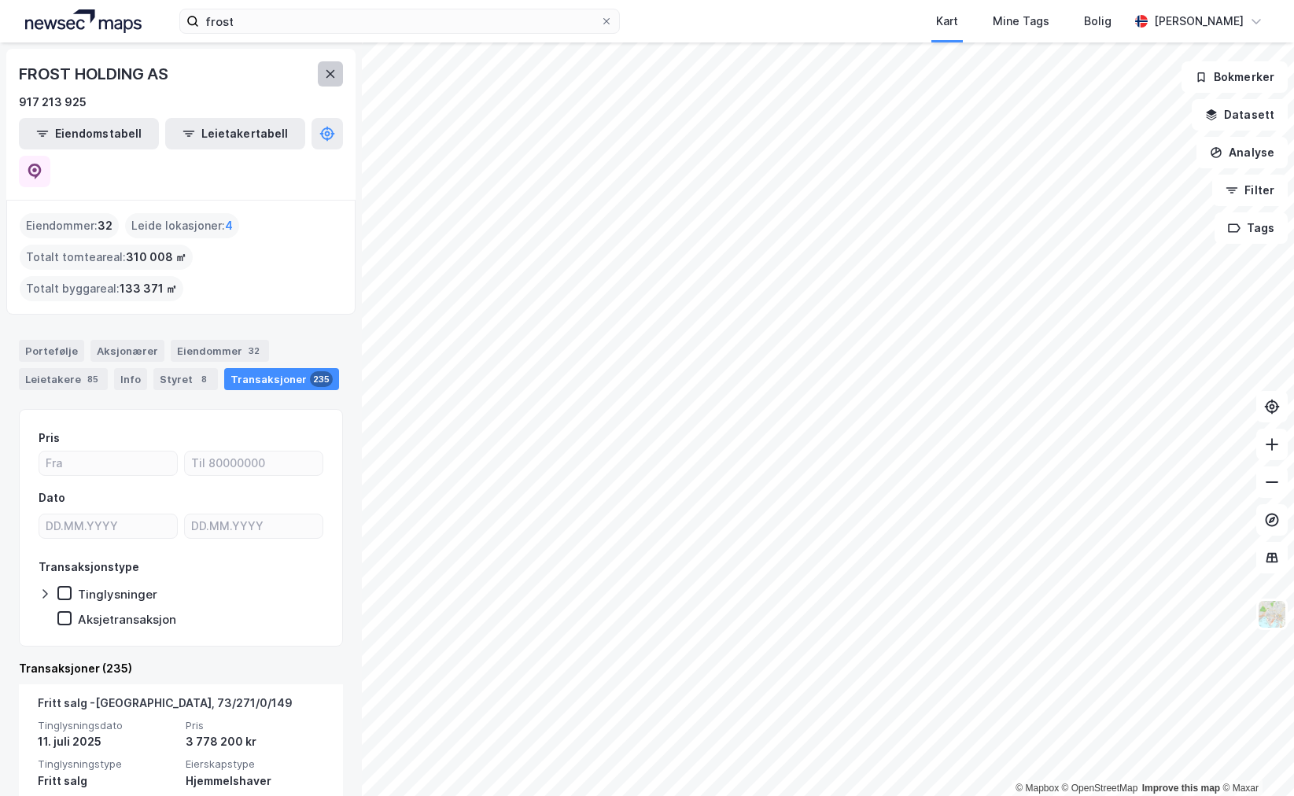
click at [324, 72] on icon at bounding box center [330, 74] width 13 height 13
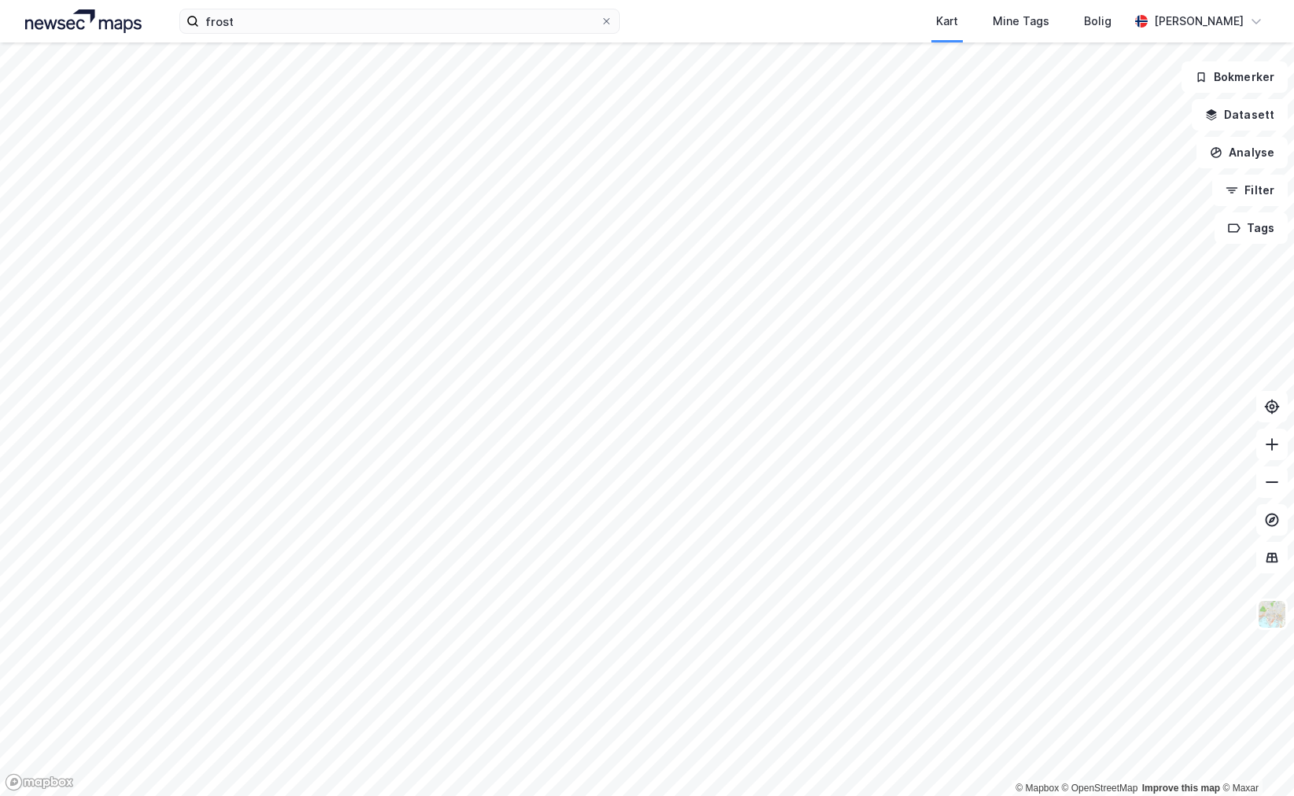
click at [780, 15] on div "Kart Mine Tags Bolig" at bounding box center [911, 21] width 433 height 42
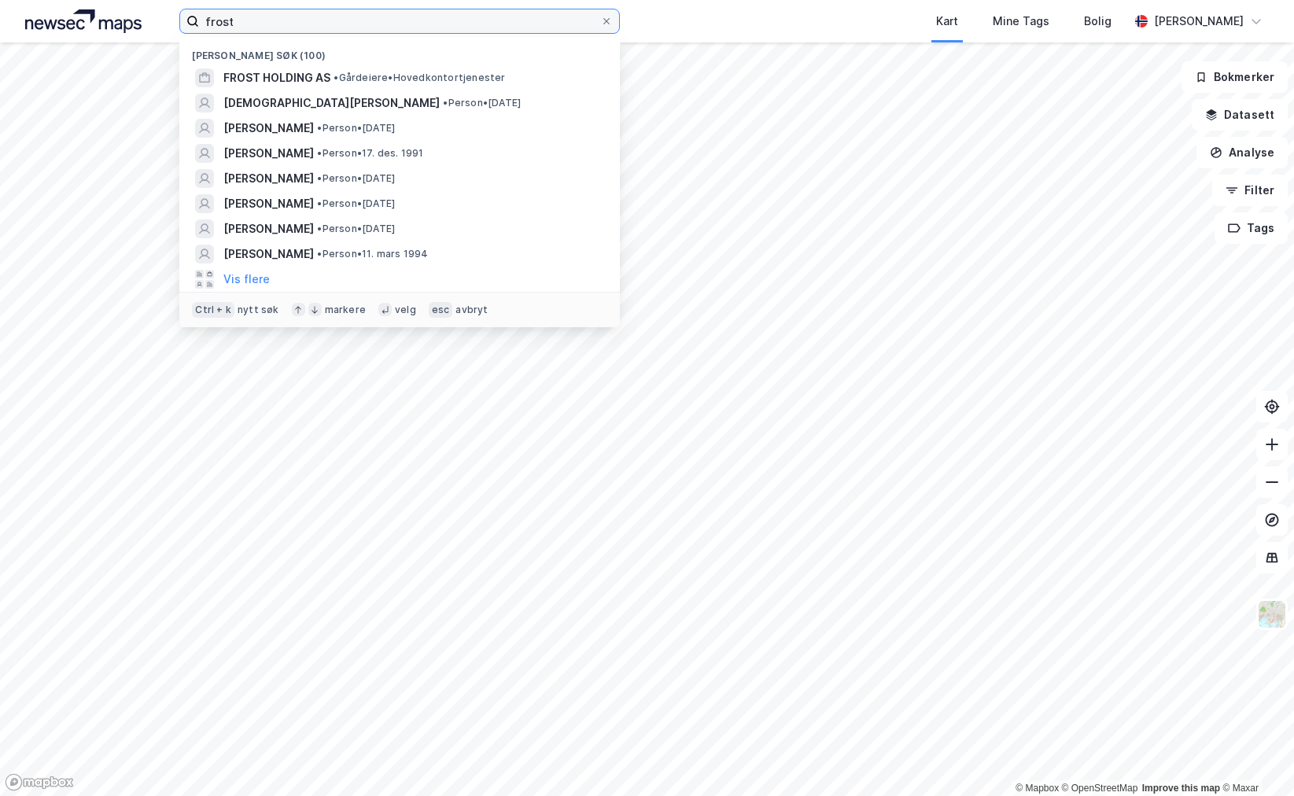
drag, startPoint x: 253, startPoint y: 14, endPoint x: 172, endPoint y: 18, distance: 81.1
click at [172, 18] on div "frost Nylige søk (100) FROST HOLDING AS • Gårdeiere • Hovedkontortjenester [PER…" at bounding box center [647, 21] width 1294 height 42
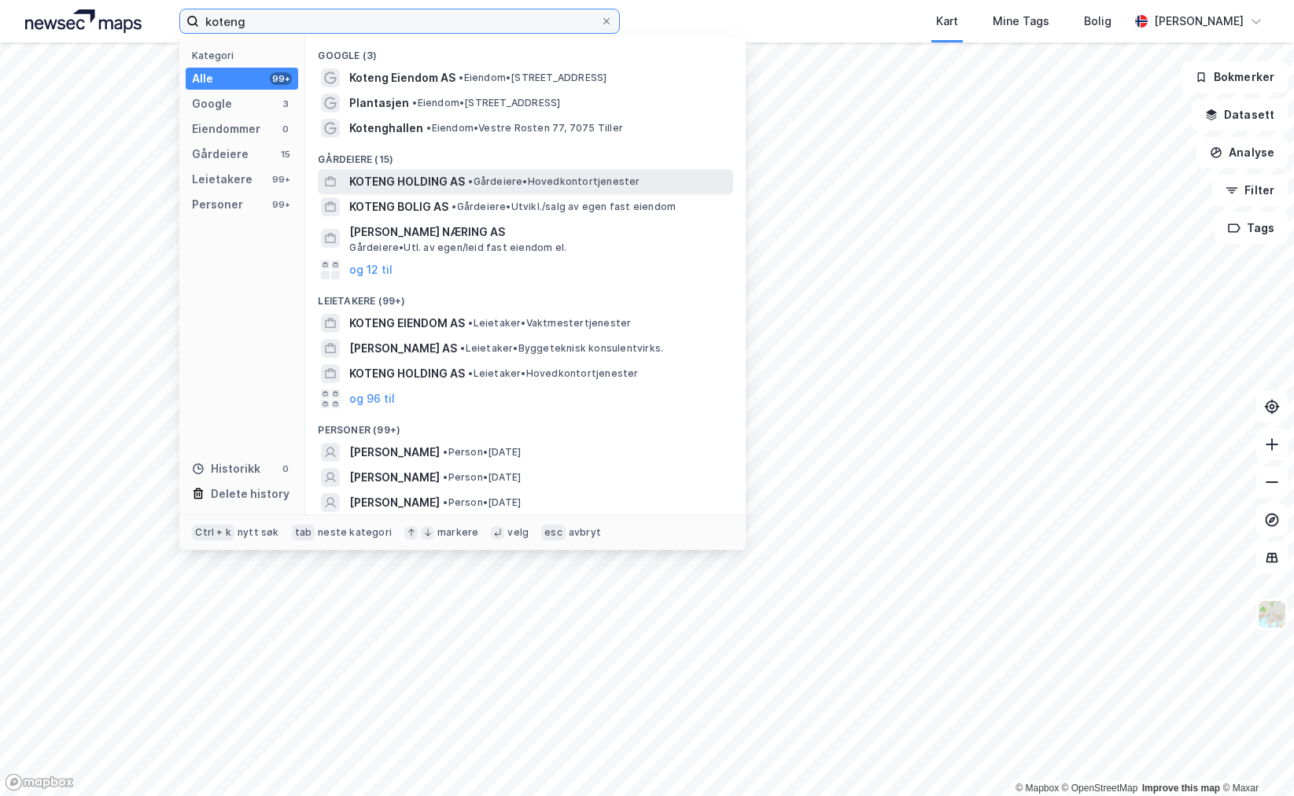
type input "koteng"
click at [484, 182] on span "• Gårdeiere • Hovedkontortjenester" at bounding box center [553, 181] width 171 height 13
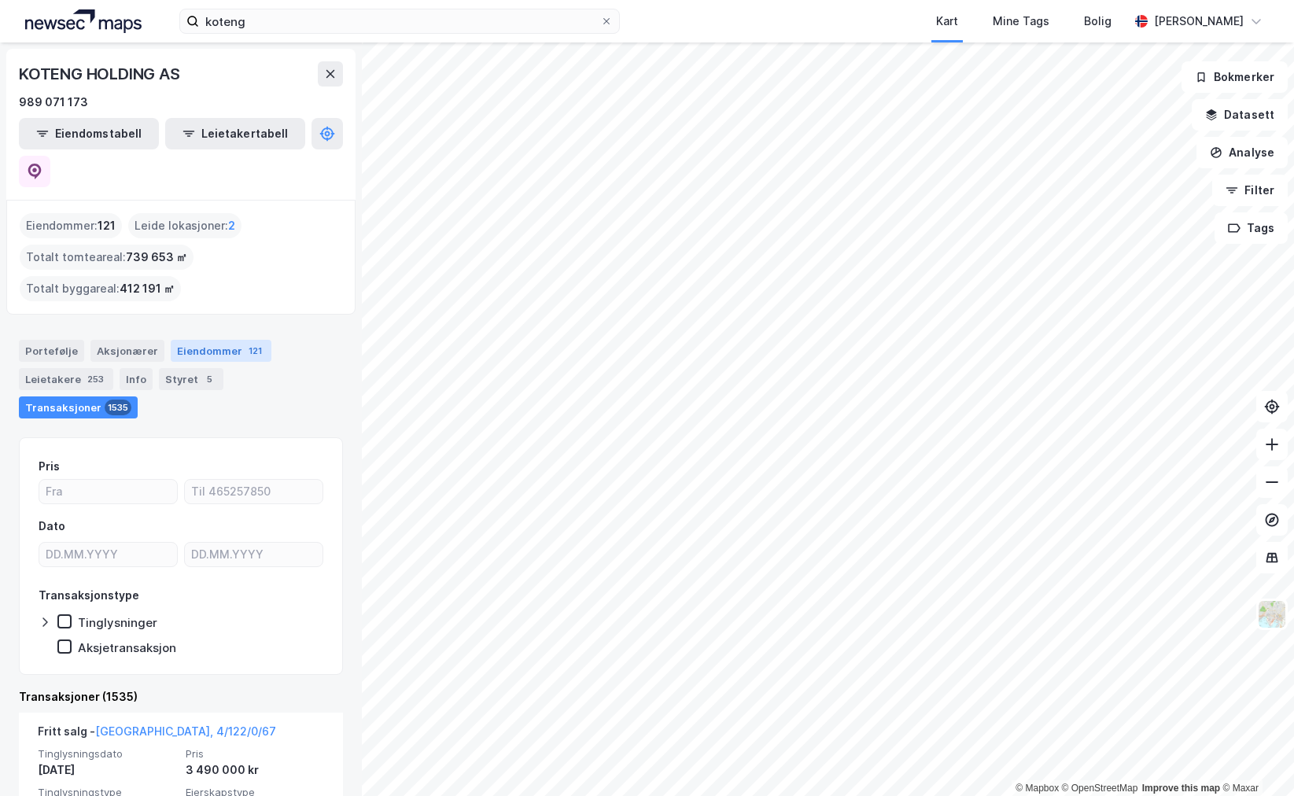
click at [193, 340] on div "Eiendommer 121" at bounding box center [221, 351] width 101 height 22
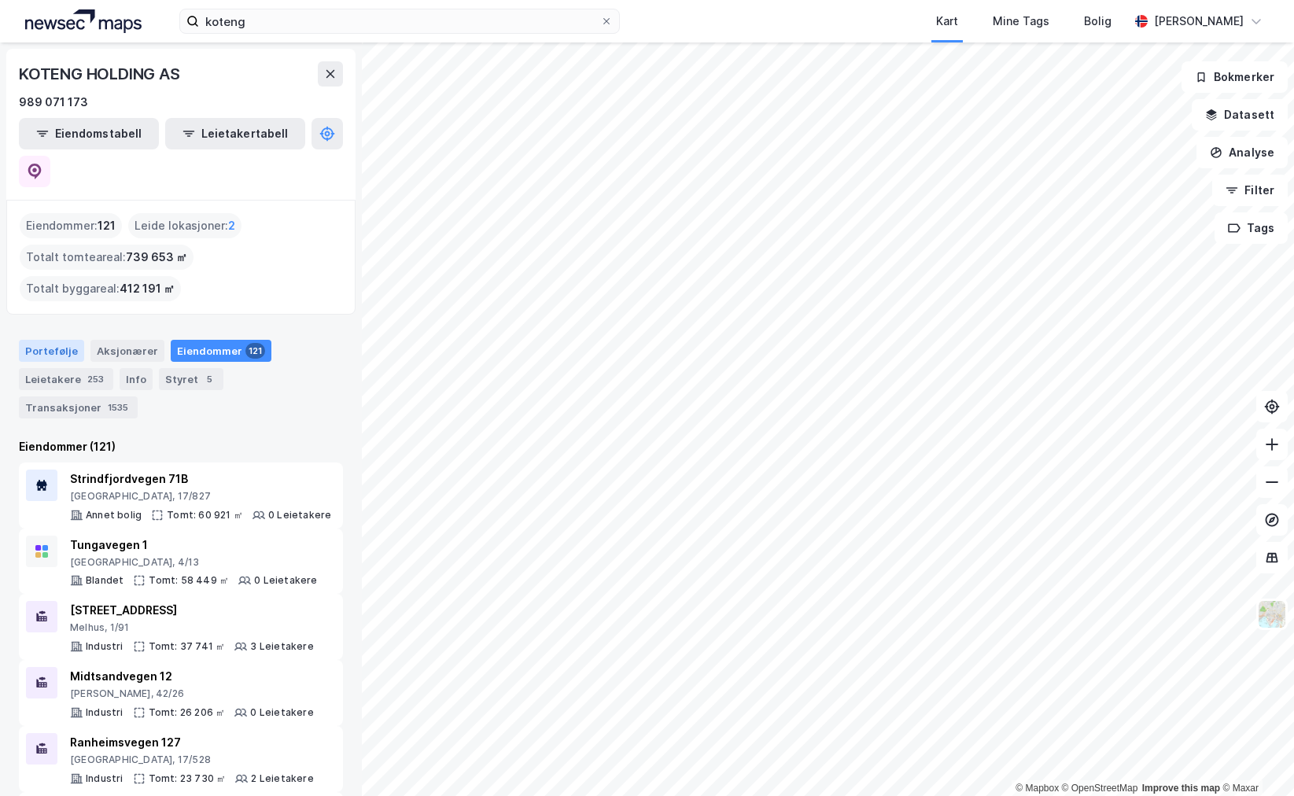
click at [28, 340] on div "Portefølje" at bounding box center [51, 351] width 65 height 22
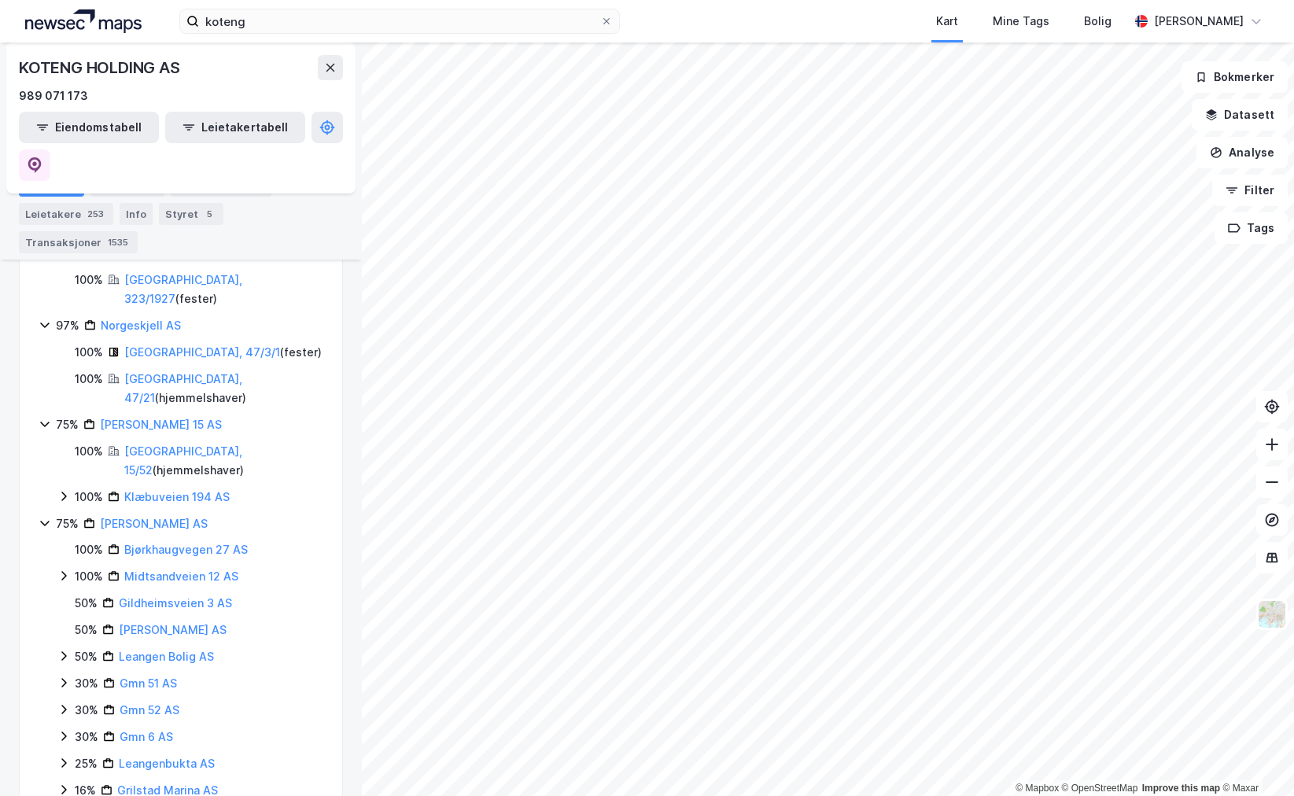
scroll to position [1651, 0]
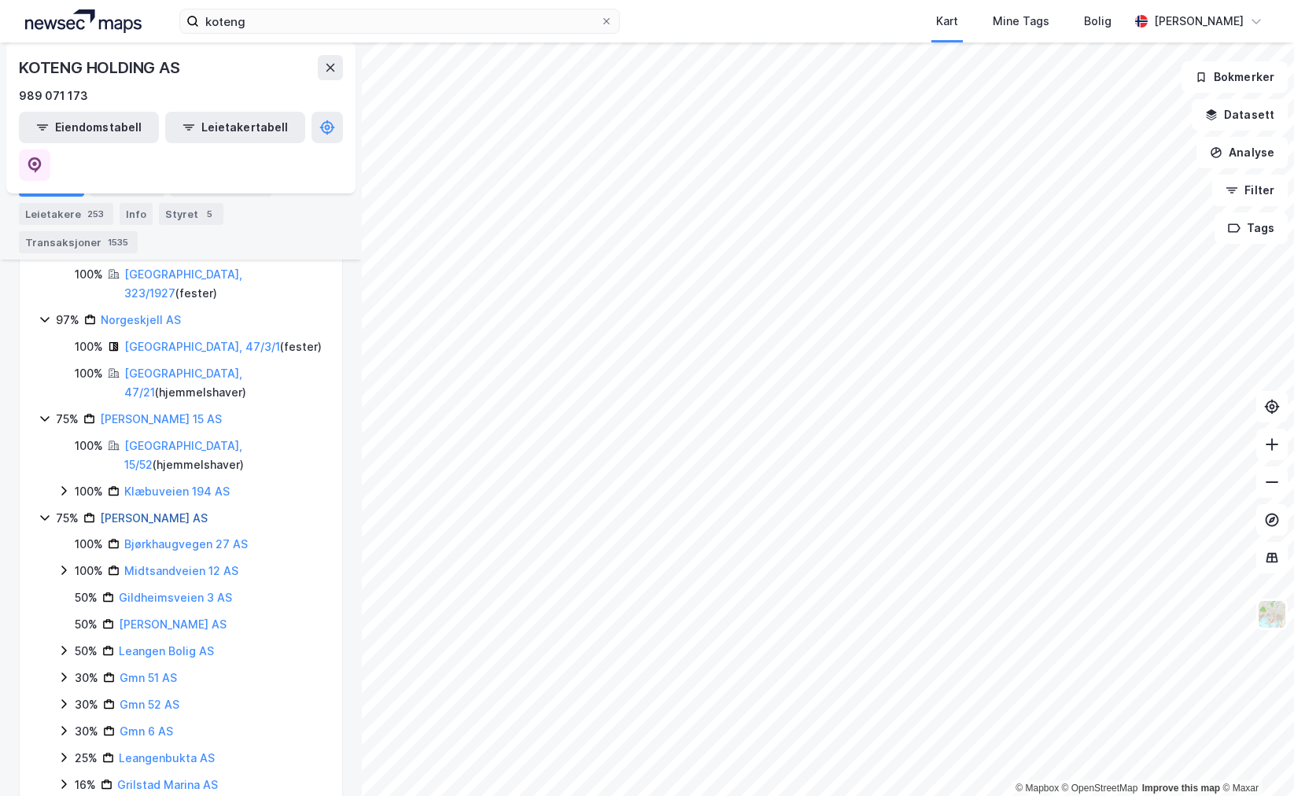
click at [152, 511] on link "[PERSON_NAME] AS" at bounding box center [154, 517] width 108 height 13
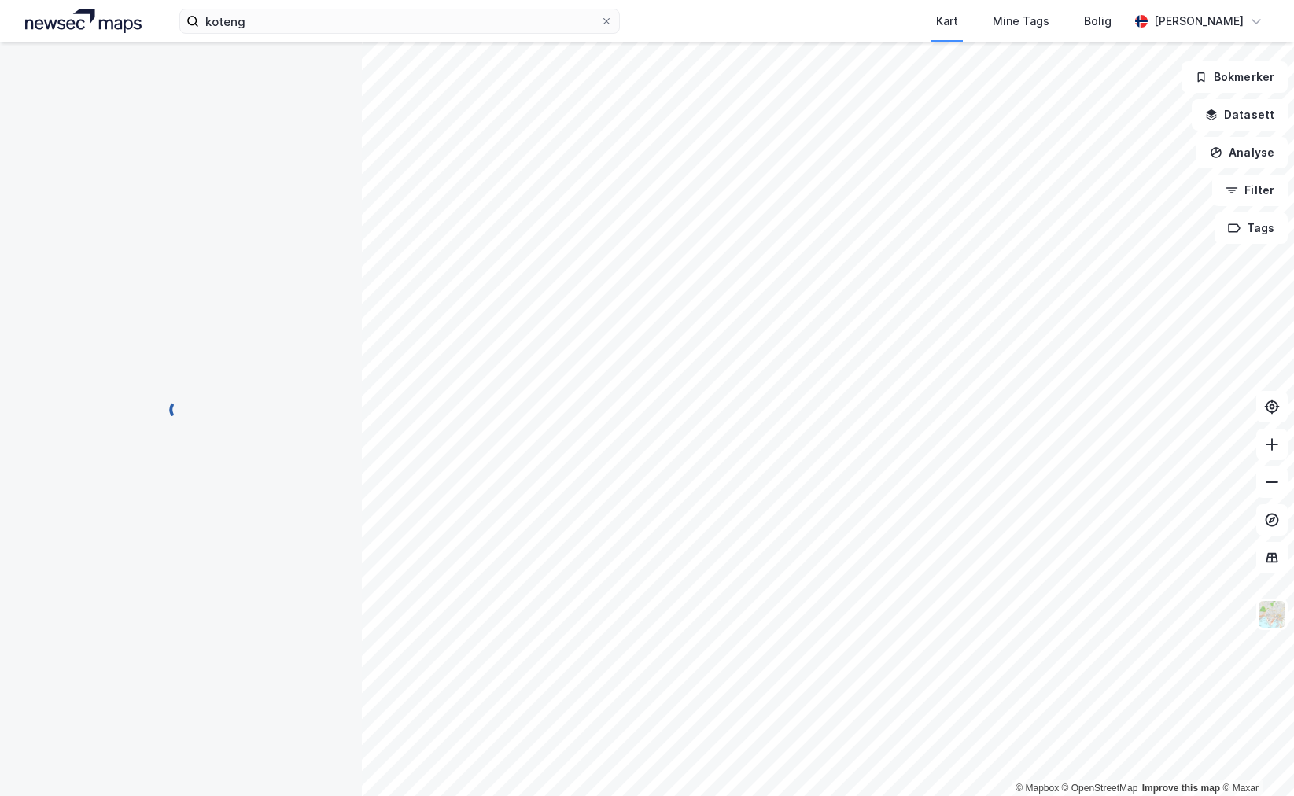
scroll to position [0, 0]
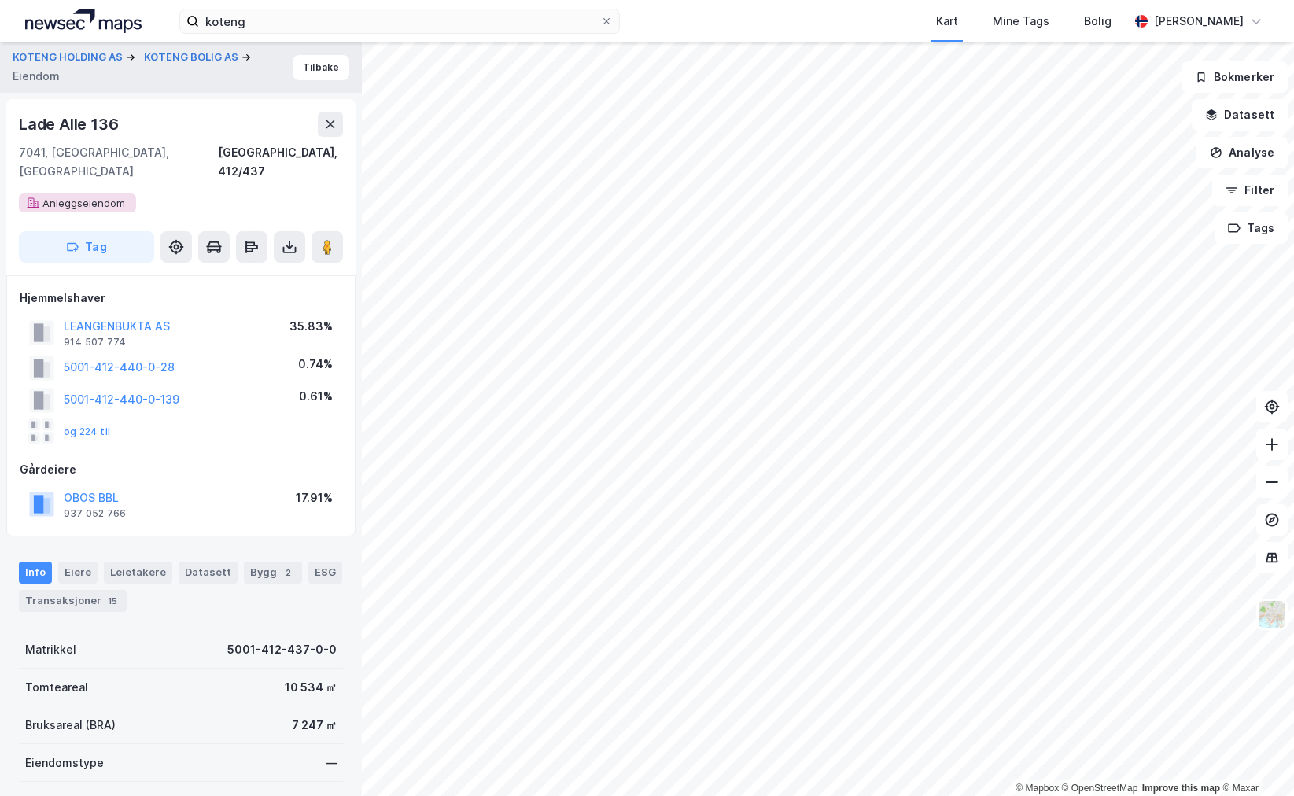
scroll to position [1, 0]
click at [317, 57] on button "Tilbake" at bounding box center [321, 66] width 57 height 25
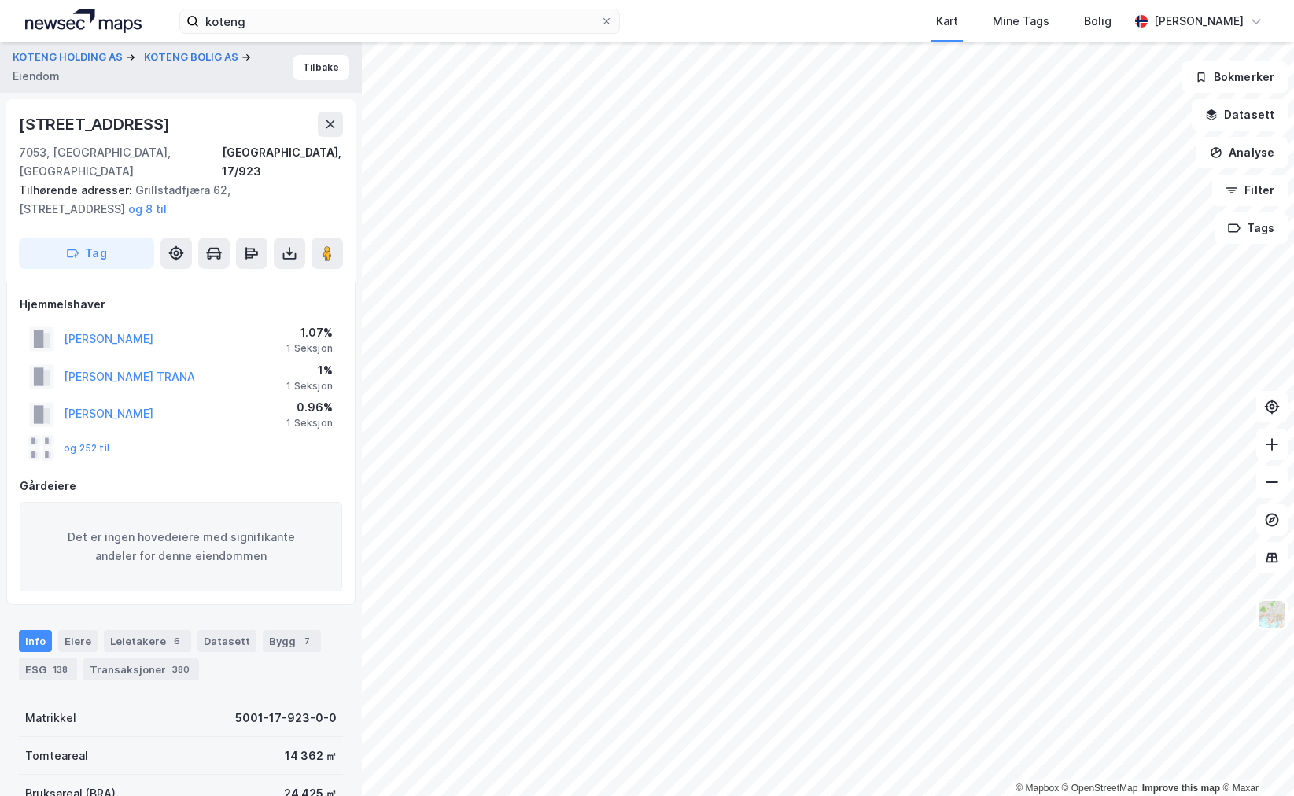
scroll to position [1, 0]
click at [0, 0] on button "og 252 til" at bounding box center [0, 0] width 0 height 0
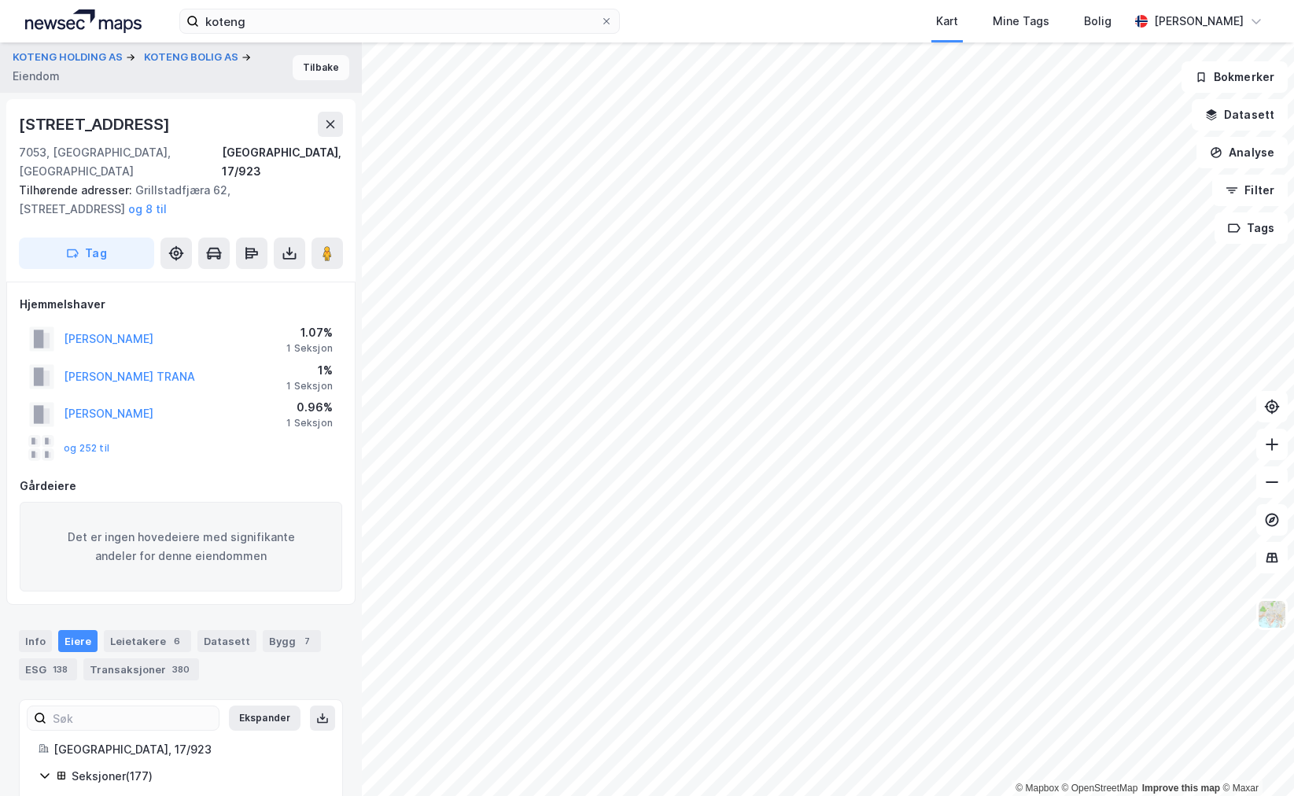
click at [307, 68] on button "Tilbake" at bounding box center [321, 67] width 57 height 25
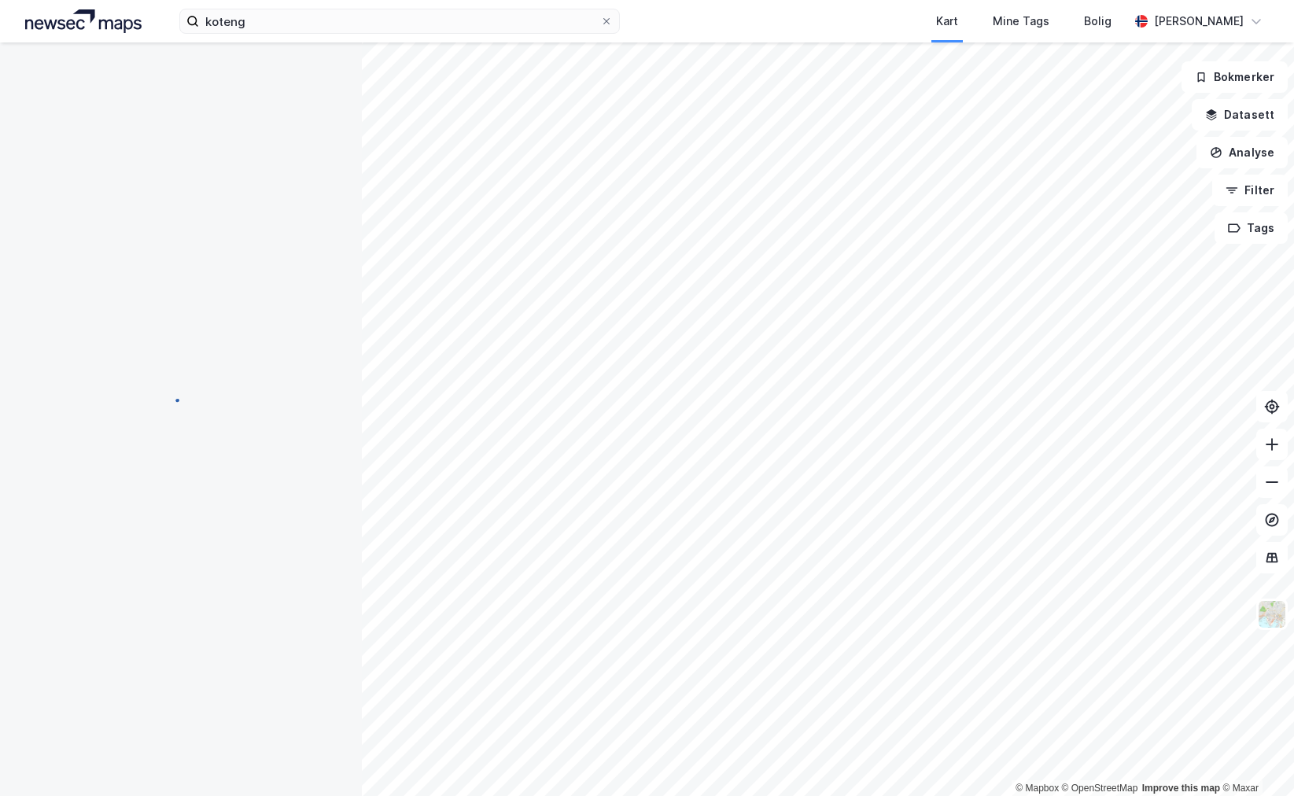
scroll to position [3, 0]
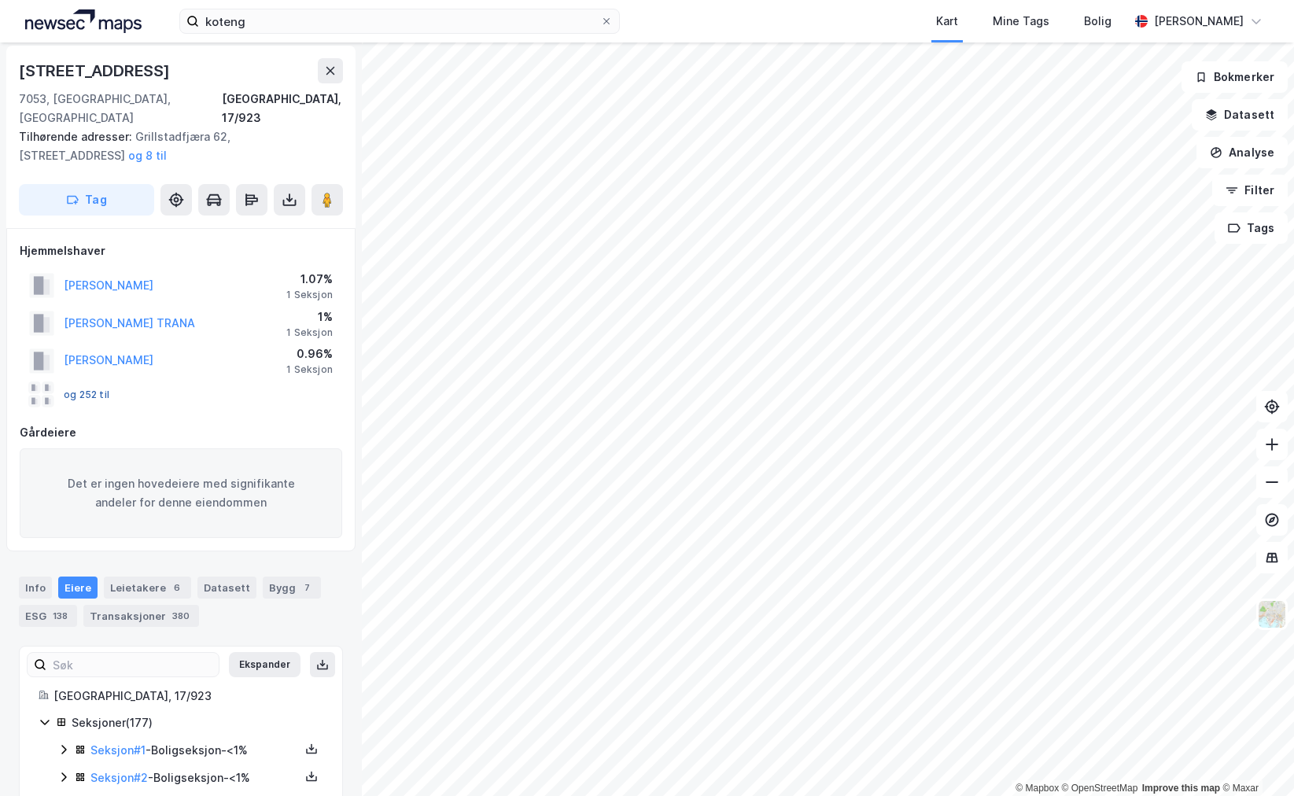
click at [0, 0] on button "og 252 til" at bounding box center [0, 0] width 0 height 0
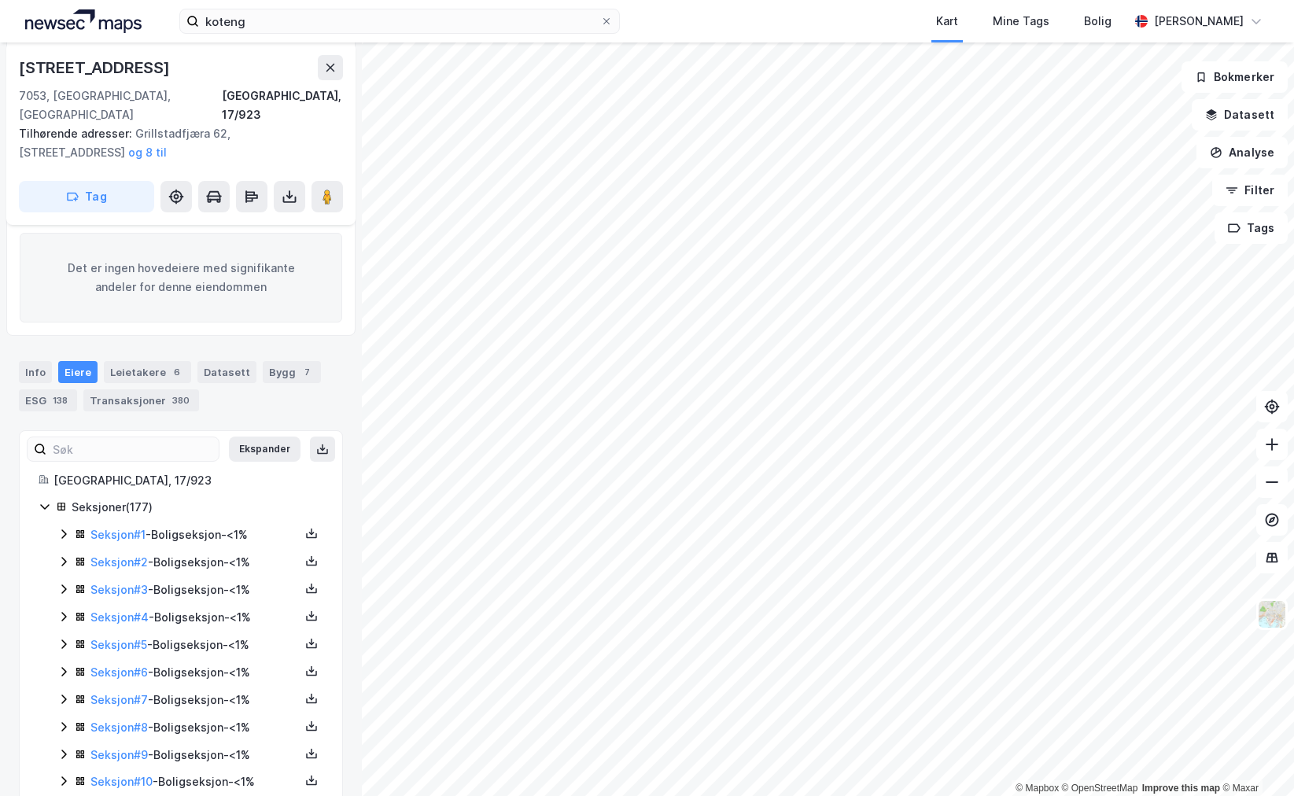
scroll to position [236, 0]
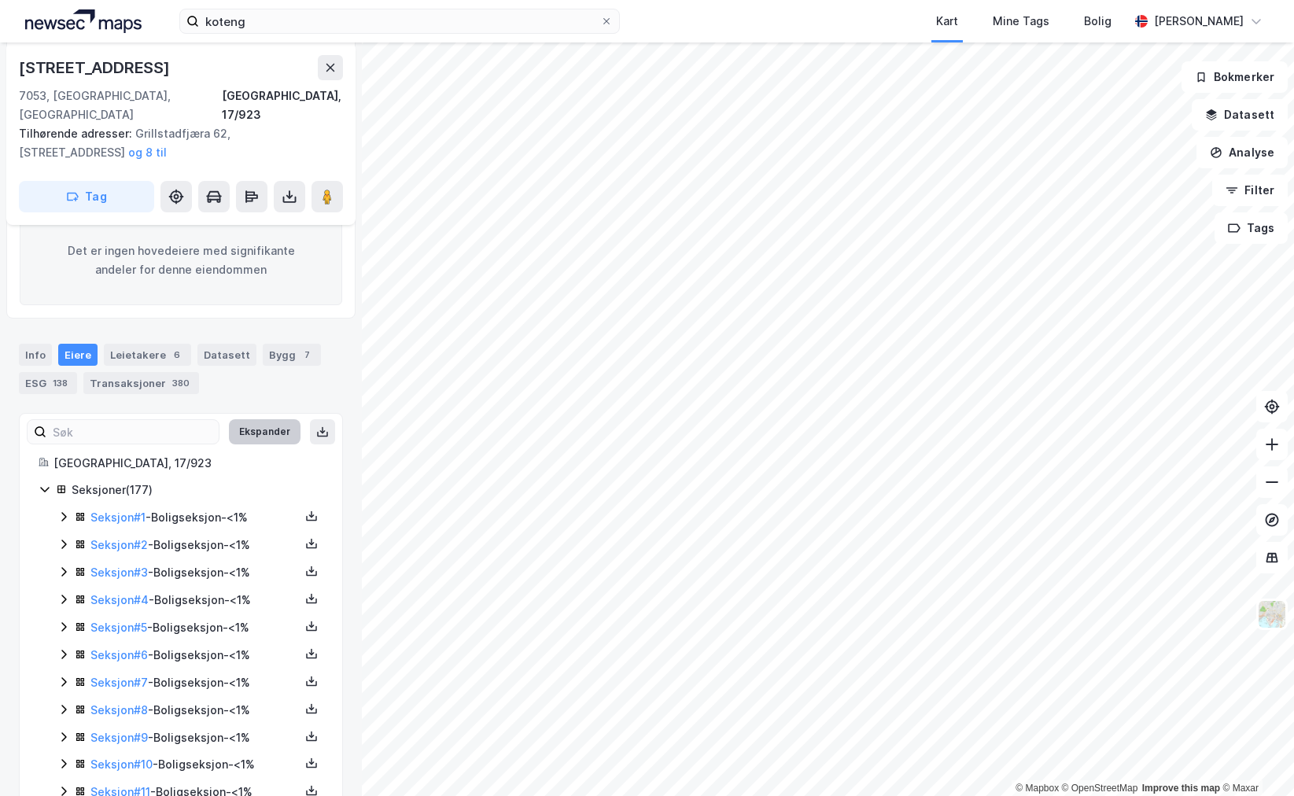
click at [262, 419] on button "Ekspander" at bounding box center [265, 431] width 72 height 25
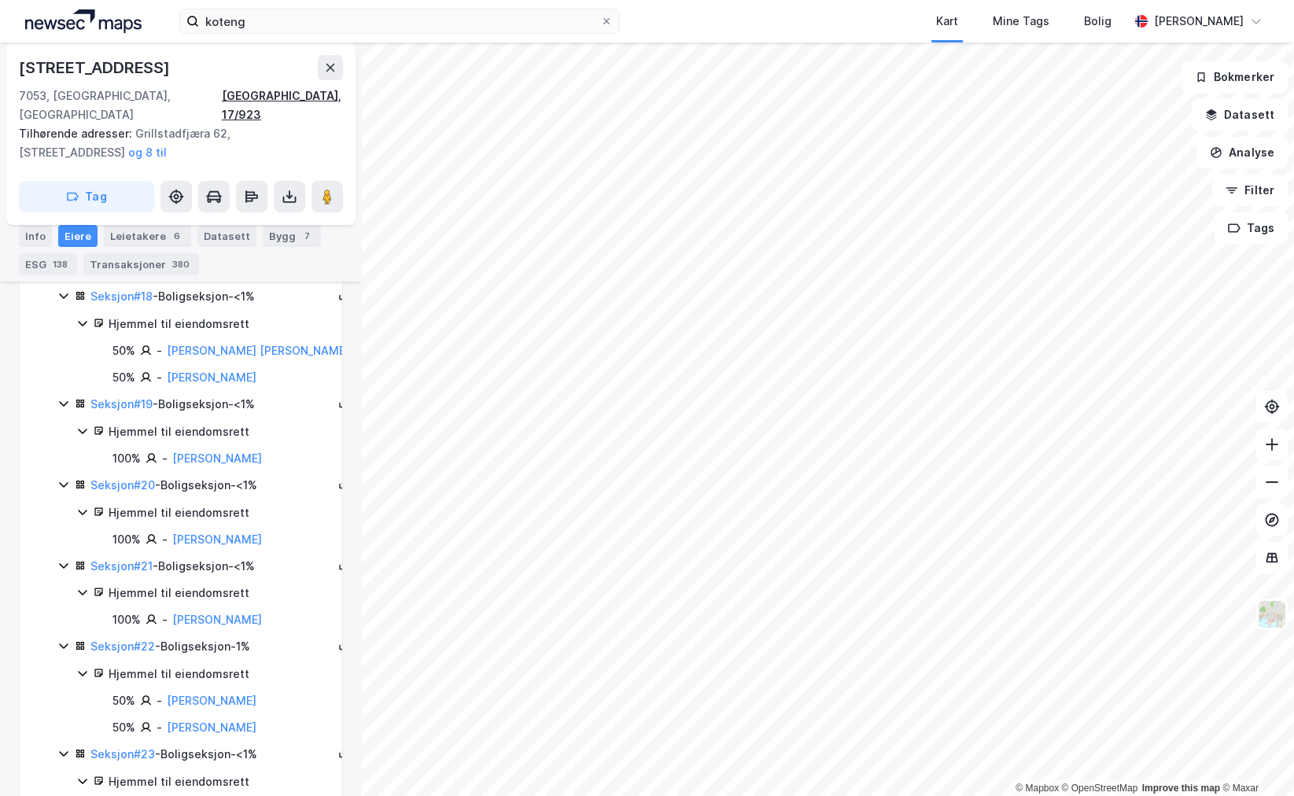
scroll to position [2031, 0]
